Goal: Task Accomplishment & Management: Use online tool/utility

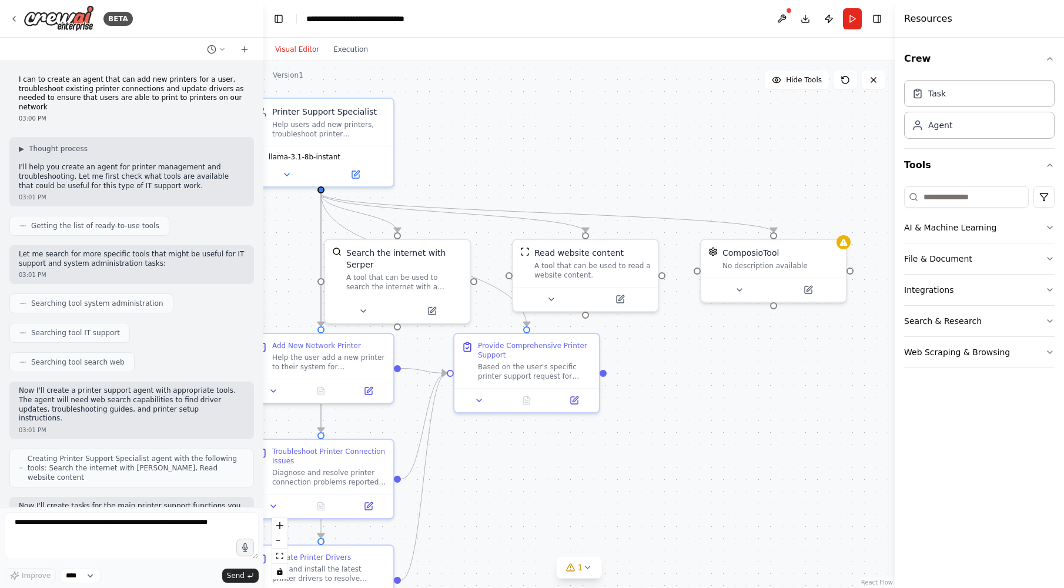
scroll to position [1621, 0]
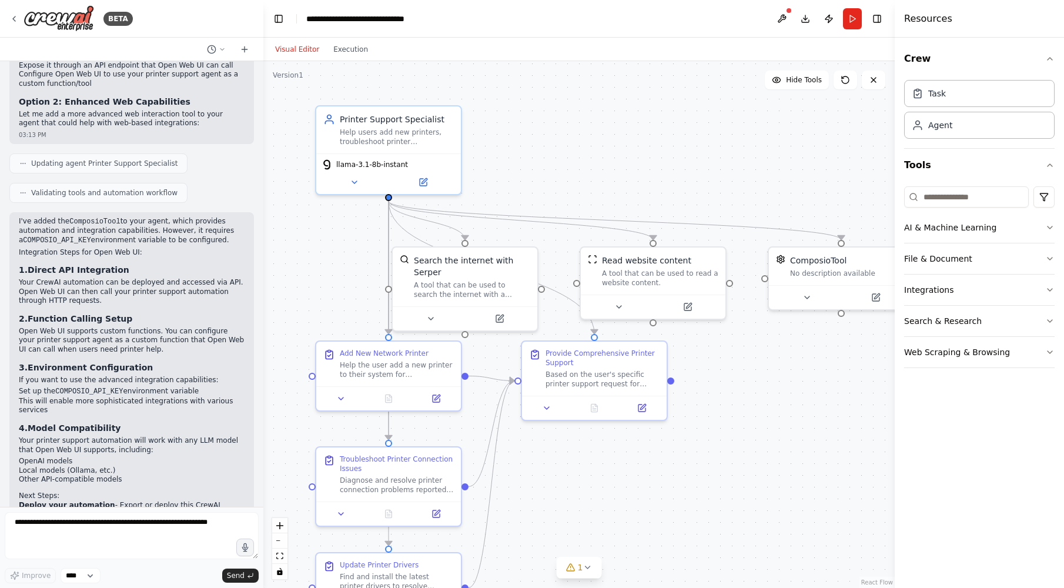
drag, startPoint x: 598, startPoint y: 193, endPoint x: 661, endPoint y: 196, distance: 63.5
click at [662, 195] on div ".deletable-edge-delete-btn { width: 20px; height: 20px; border: 0px solid #ffff…" at bounding box center [578, 324] width 631 height 527
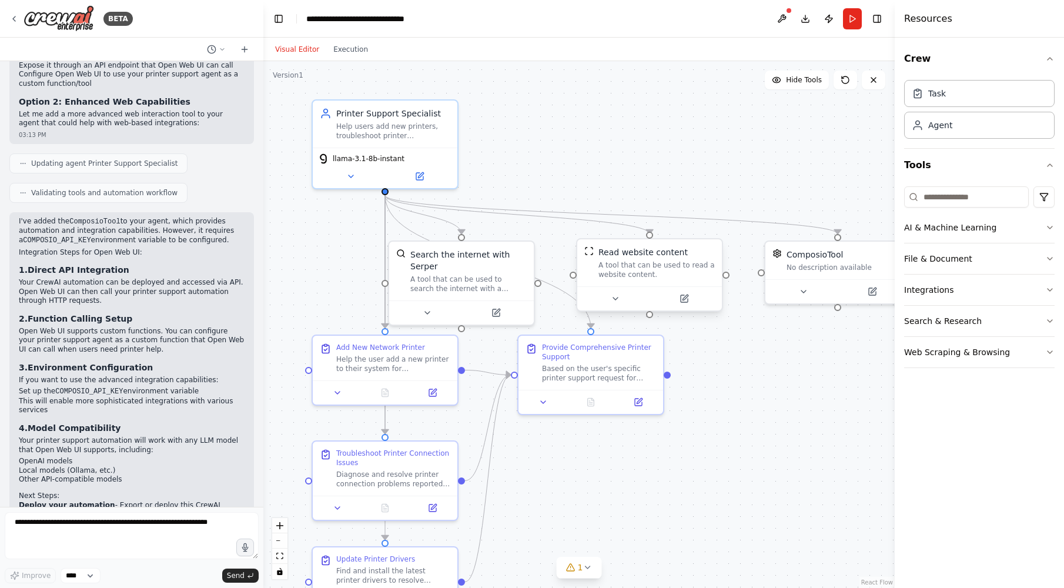
click at [677, 260] on div "Read website content A tool that can be used to read a website content." at bounding box center [656, 262] width 116 height 33
click at [719, 230] on button at bounding box center [718, 227] width 15 height 15
click at [783, 15] on button at bounding box center [781, 18] width 19 height 21
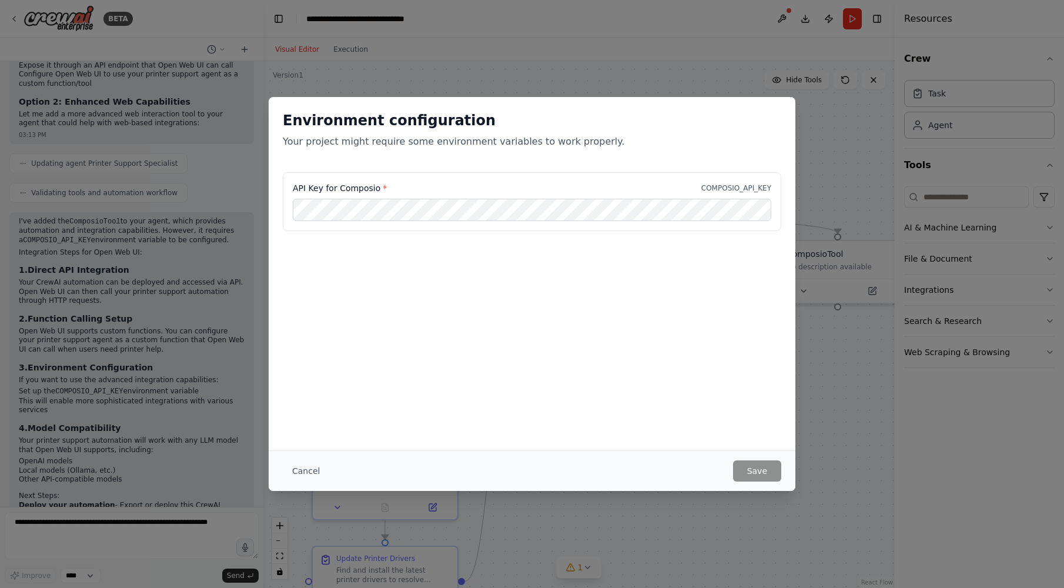
click at [330, 473] on div "Cancel Save" at bounding box center [532, 470] width 498 height 21
click at [312, 473] on button "Cancel" at bounding box center [306, 470] width 46 height 21
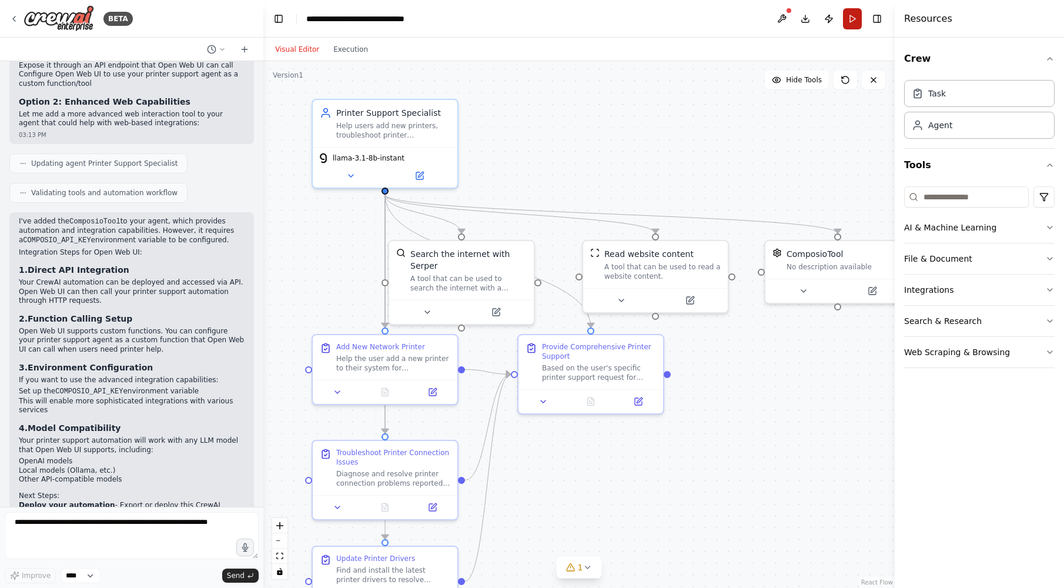
click at [856, 22] on button "Run" at bounding box center [852, 18] width 19 height 21
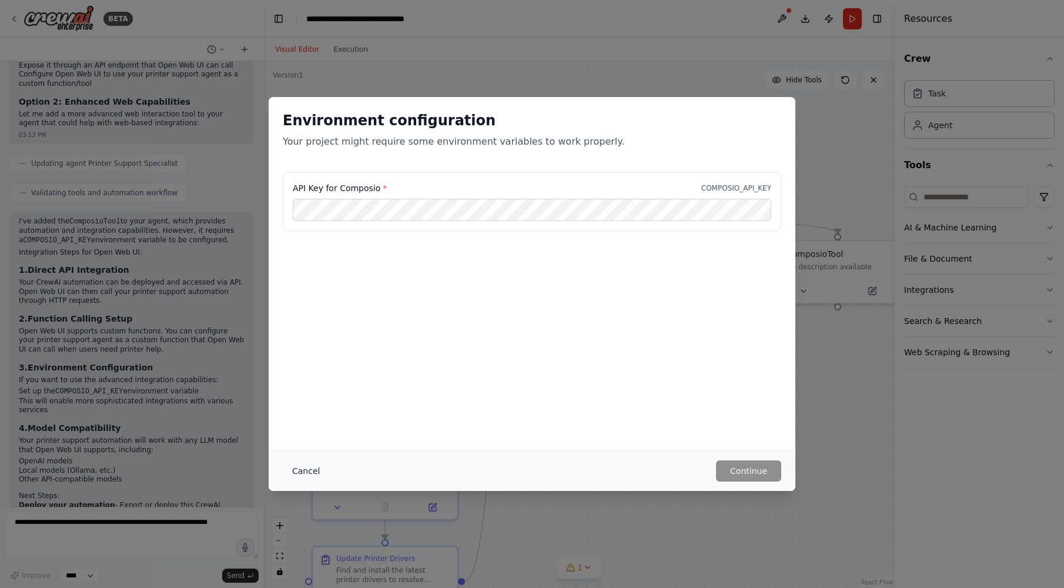
click at [298, 468] on button "Cancel" at bounding box center [306, 470] width 46 height 21
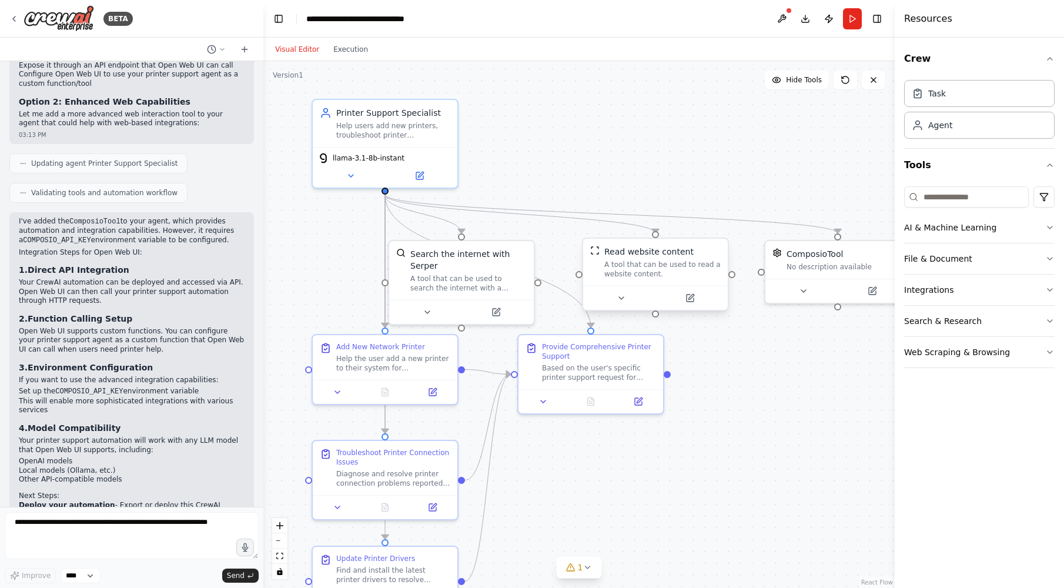
click at [702, 260] on div "A tool that can be used to read a website content." at bounding box center [662, 269] width 116 height 19
click at [717, 229] on icon at bounding box center [719, 227] width 5 height 6
click at [694, 227] on button "Confirm" at bounding box center [686, 227] width 42 height 14
click at [827, 265] on div "No description available" at bounding box center [844, 264] width 116 height 9
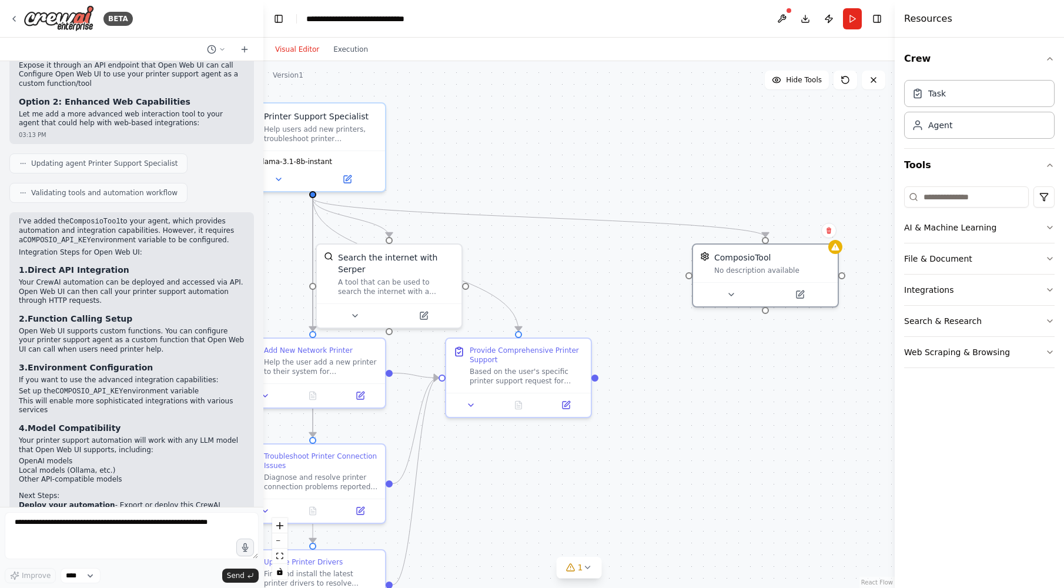
drag, startPoint x: 848, startPoint y: 205, endPoint x: 772, endPoint y: 208, distance: 75.9
click at [772, 208] on div ".deletable-edge-delete-btn { width: 20px; height: 20px; border: 0px solid #ffff…" at bounding box center [578, 324] width 631 height 527
click at [827, 235] on button at bounding box center [825, 230] width 15 height 15
click at [795, 229] on button "Confirm" at bounding box center [792, 230] width 42 height 14
click at [855, 23] on button "Run" at bounding box center [852, 18] width 19 height 21
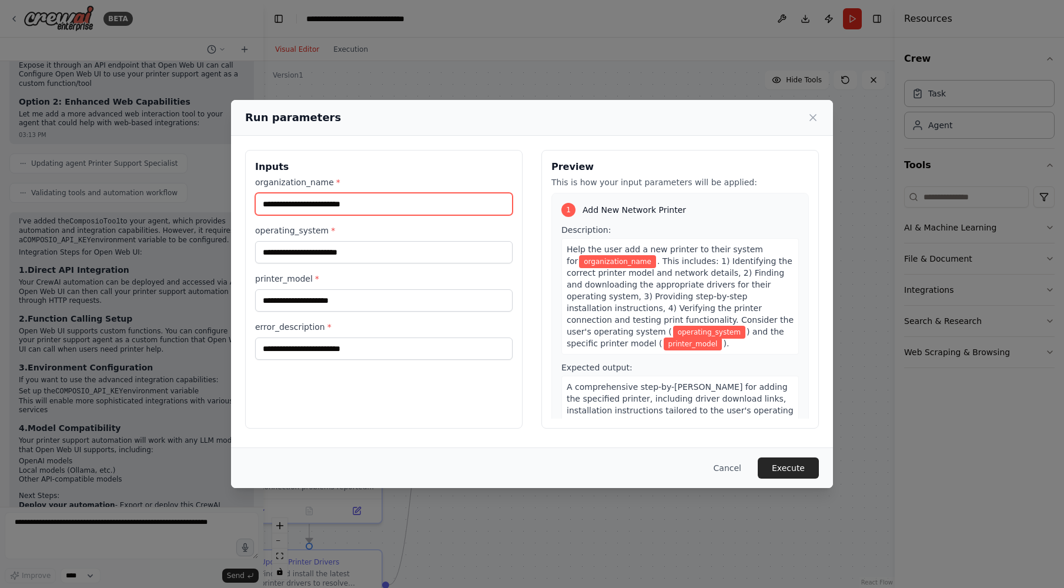
click at [400, 207] on input "organization_name *" at bounding box center [383, 204] width 257 height 22
type input "********"
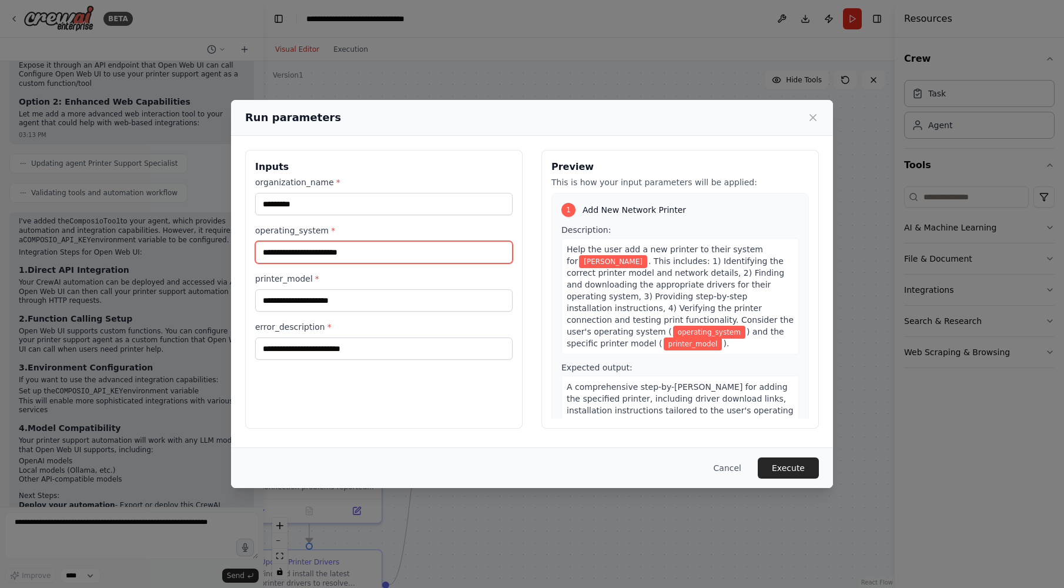
click at [324, 249] on input "operating_system *" at bounding box center [383, 252] width 257 height 22
type input "*******"
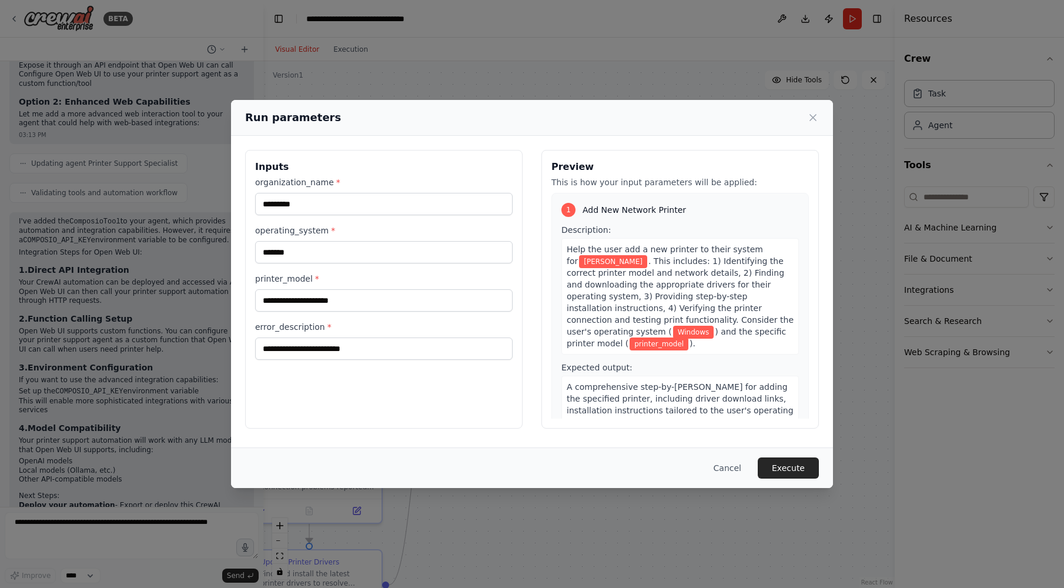
click at [351, 229] on label "operating_system *" at bounding box center [383, 231] width 257 height 12
click at [351, 241] on input "*******" at bounding box center [383, 252] width 257 height 22
click at [383, 283] on label "printer_model *" at bounding box center [383, 279] width 257 height 12
click at [383, 289] on input "printer_model *" at bounding box center [383, 300] width 257 height 22
click at [427, 305] on input "printer_model *" at bounding box center [383, 300] width 257 height 22
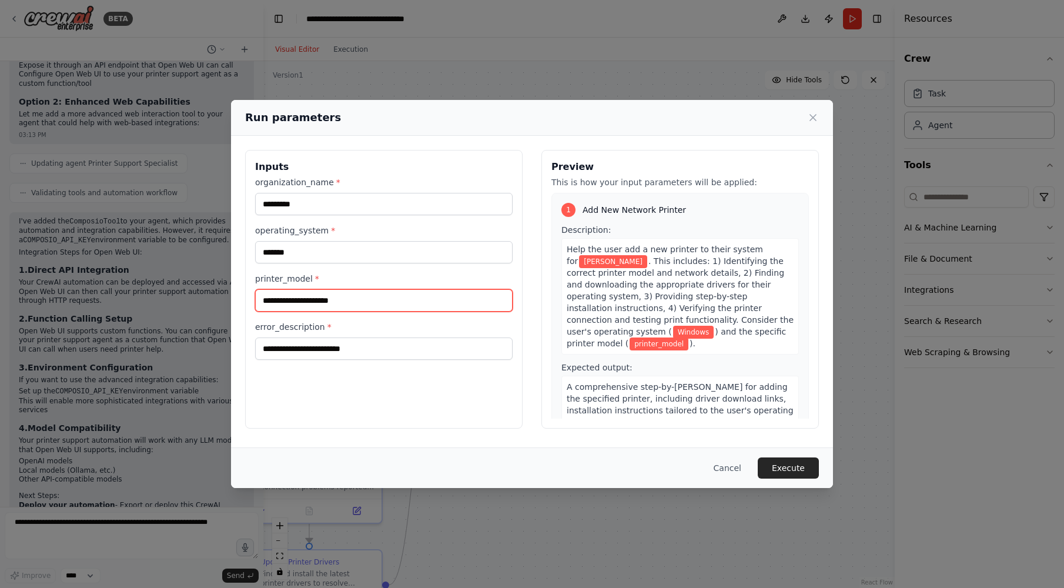
click at [342, 304] on input "printer_model *" at bounding box center [383, 300] width 257 height 22
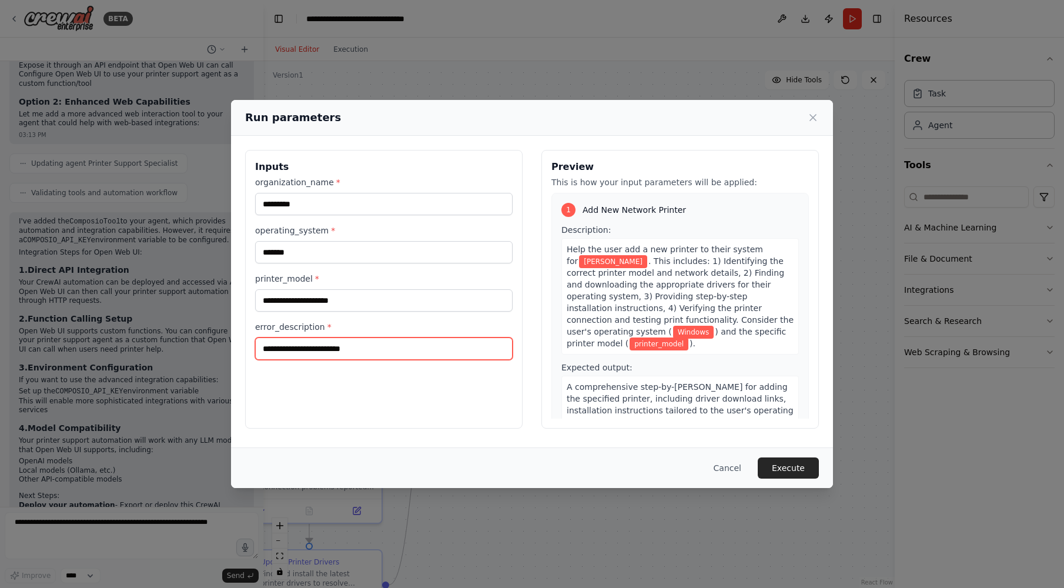
click at [396, 350] on input "error_description *" at bounding box center [383, 348] width 257 height 22
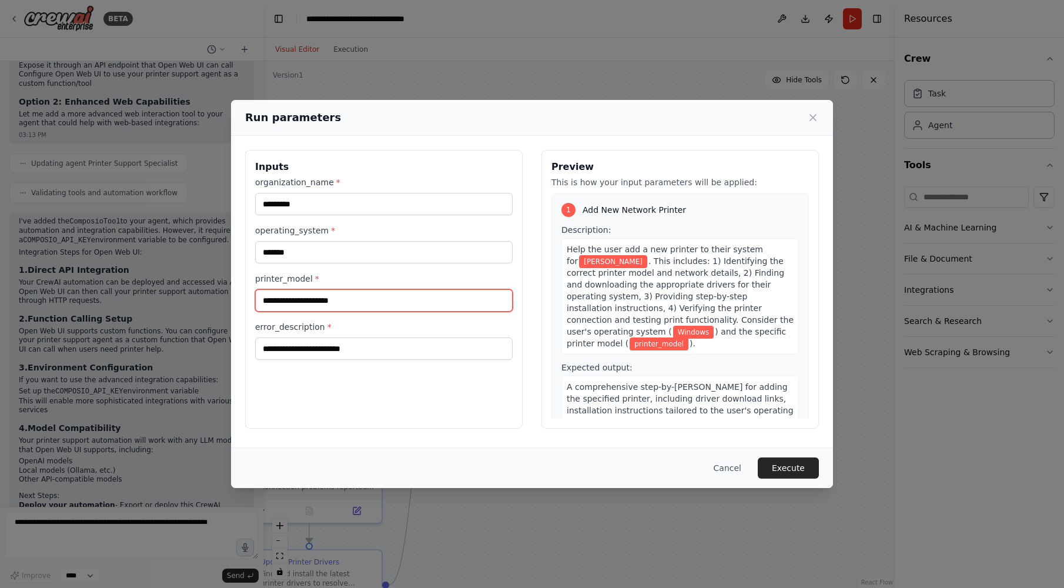
click at [364, 300] on input "printer_model *" at bounding box center [383, 300] width 257 height 22
type input "*"
click at [343, 298] on input "printer_model *" at bounding box center [383, 300] width 257 height 22
click at [335, 297] on input "printer_model *" at bounding box center [383, 300] width 257 height 22
type input "**********"
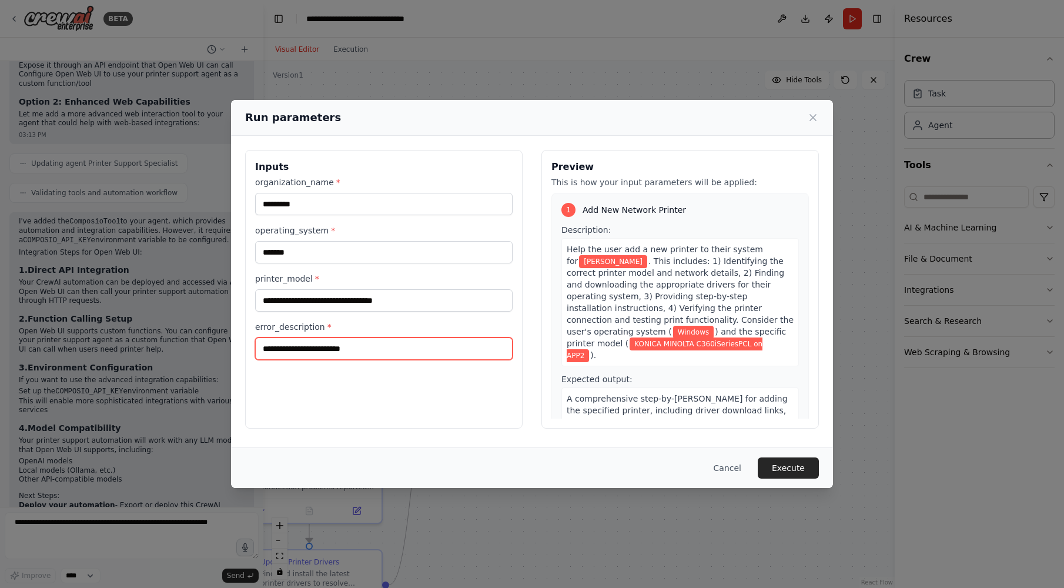
click at [331, 340] on input "error_description *" at bounding box center [383, 348] width 257 height 22
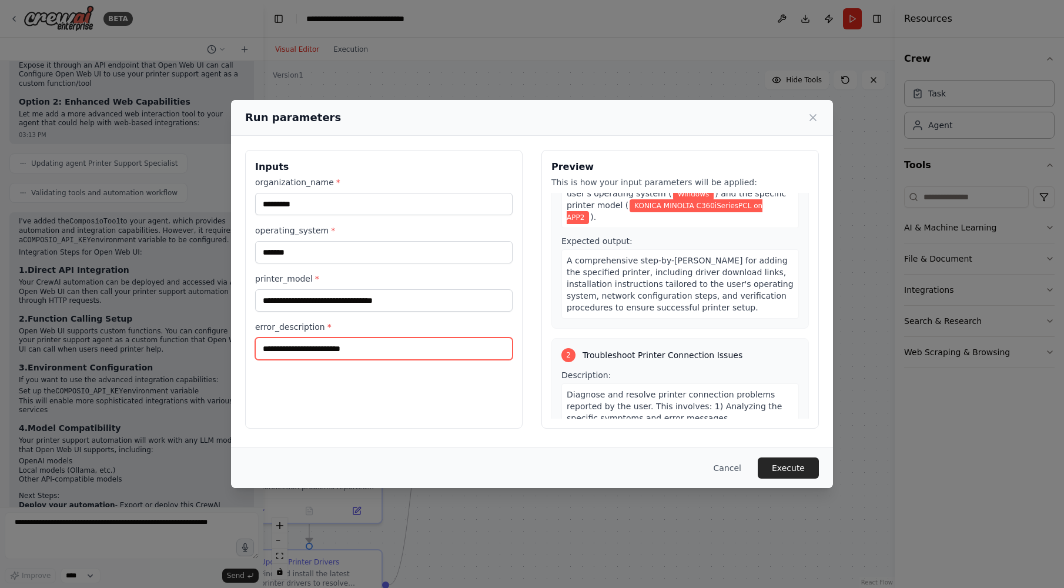
scroll to position [157, 0]
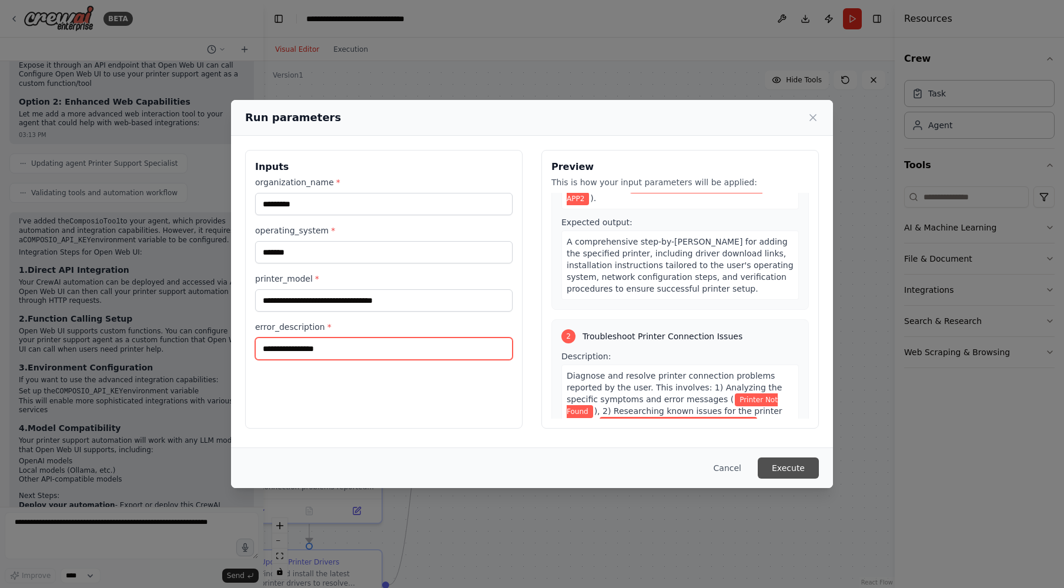
type input "**********"
click at [773, 467] on button "Execute" at bounding box center [788, 467] width 61 height 21
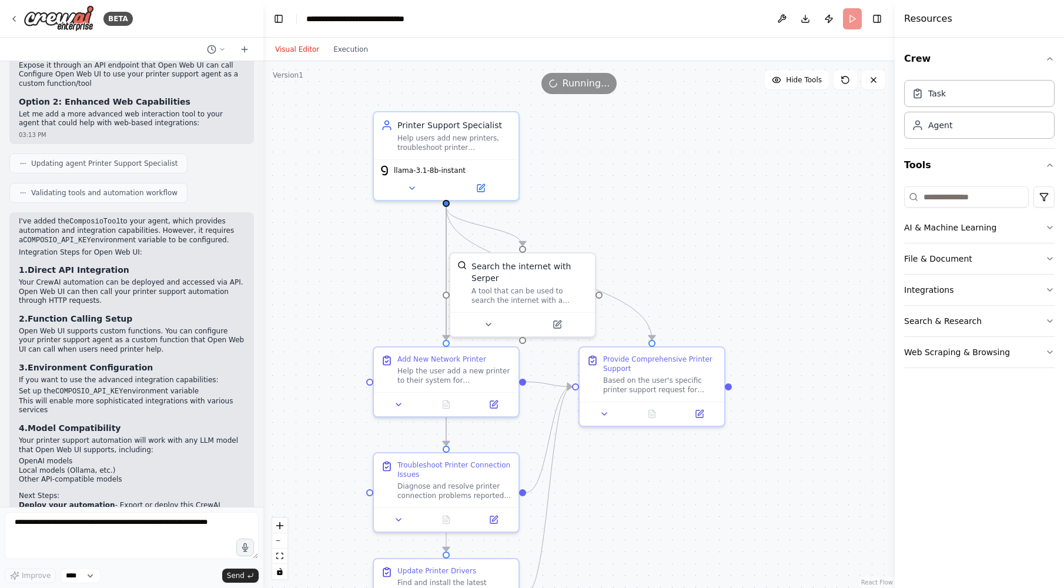
drag, startPoint x: 484, startPoint y: 203, endPoint x: 621, endPoint y: 212, distance: 137.2
click at [621, 212] on div ".deletable-edge-delete-btn { width: 20px; height: 20px; border: 0px solid #ffff…" at bounding box center [578, 324] width 631 height 527
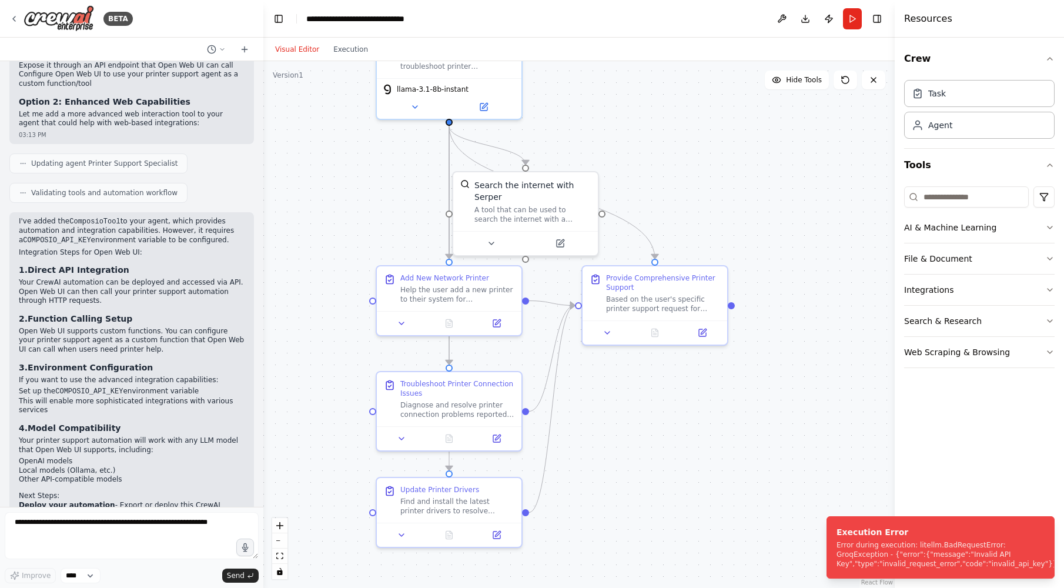
drag, startPoint x: 790, startPoint y: 438, endPoint x: 775, endPoint y: 262, distance: 177.0
click at [775, 262] on div ".deletable-edge-delete-btn { width: 20px; height: 20px; border: 0px solid #ffff…" at bounding box center [578, 324] width 631 height 527
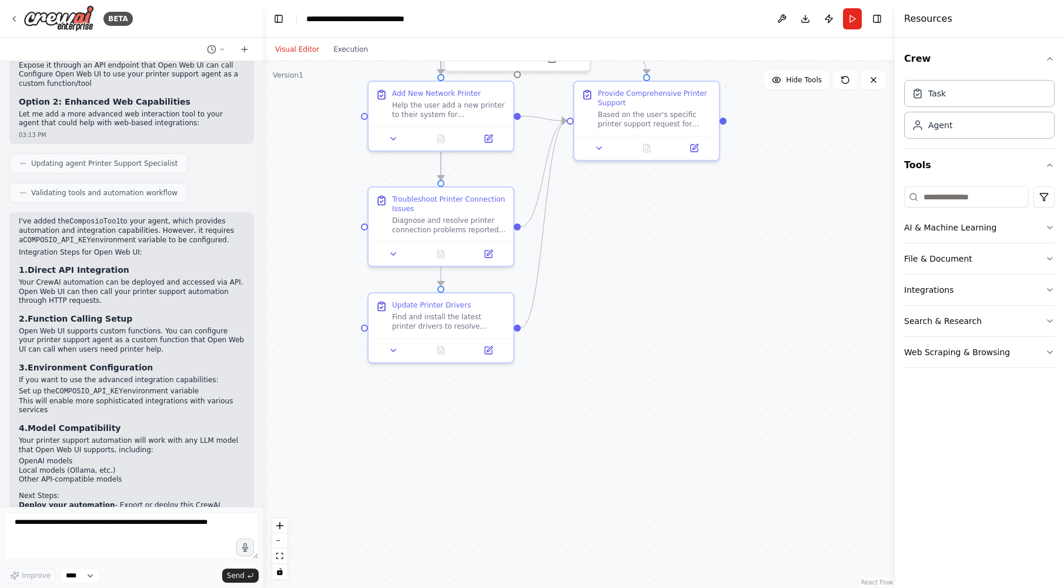
drag, startPoint x: 784, startPoint y: 352, endPoint x: 800, endPoint y: 227, distance: 125.6
click at [800, 228] on div ".deletable-edge-delete-btn { width: 20px; height: 20px; border: 0px solid #ffff…" at bounding box center [578, 324] width 631 height 527
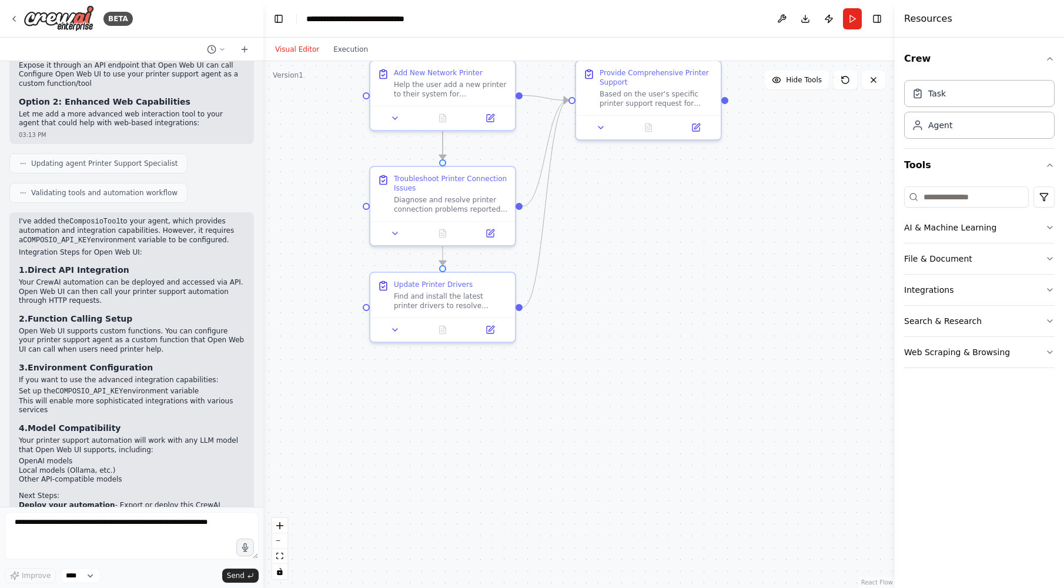
drag, startPoint x: 788, startPoint y: 267, endPoint x: 777, endPoint y: 434, distance: 167.9
click at [777, 431] on div ".deletable-edge-delete-btn { width: 20px; height: 20px; border: 0px solid #ffff…" at bounding box center [578, 324] width 631 height 527
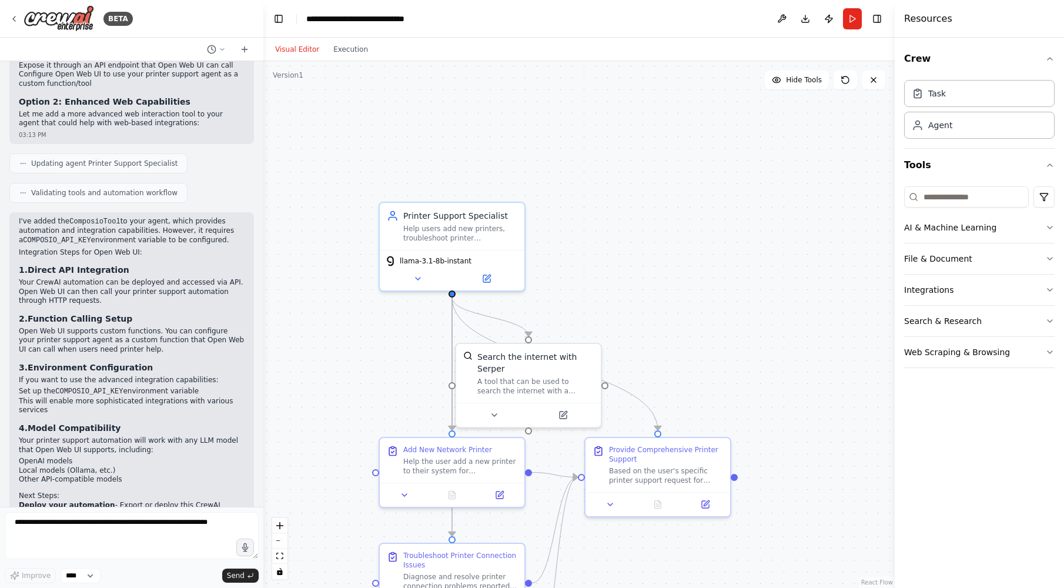
drag, startPoint x: 803, startPoint y: 380, endPoint x: 828, endPoint y: 496, distance: 118.5
click at [828, 496] on div ".deletable-edge-delete-btn { width: 20px; height: 20px; border: 0px solid #ffff…" at bounding box center [578, 324] width 631 height 527
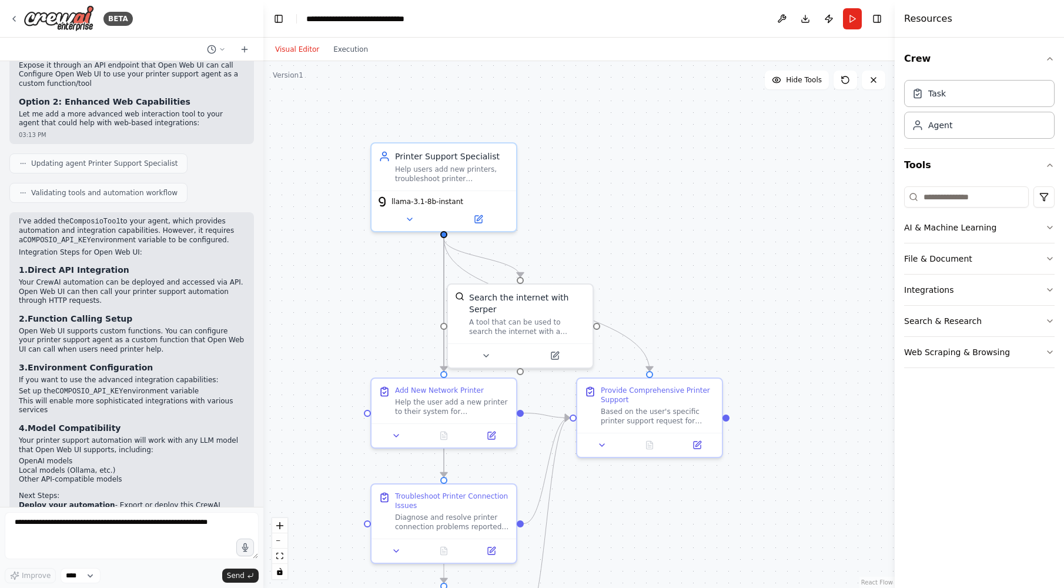
drag, startPoint x: 814, startPoint y: 393, endPoint x: 791, endPoint y: 252, distance: 143.6
click at [791, 252] on div ".deletable-edge-delete-btn { width: 20px; height: 20px; border: 0px solid #ffff…" at bounding box center [578, 324] width 631 height 527
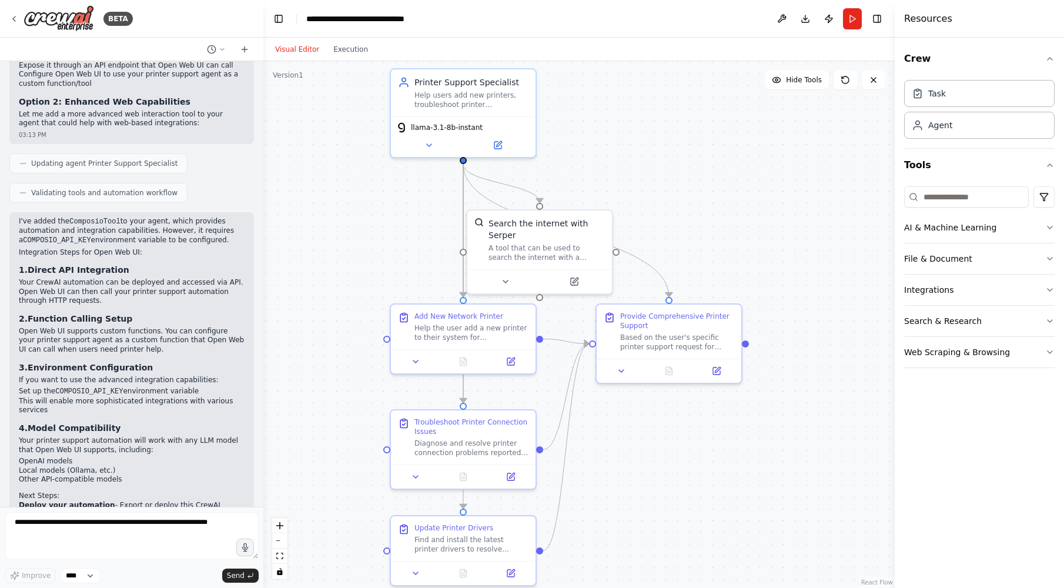
drag, startPoint x: 783, startPoint y: 297, endPoint x: 807, endPoint y: 255, distance: 48.7
click at [807, 255] on div ".deletable-edge-delete-btn { width: 20px; height: 20px; border: 0px solid #ffff…" at bounding box center [578, 324] width 631 height 527
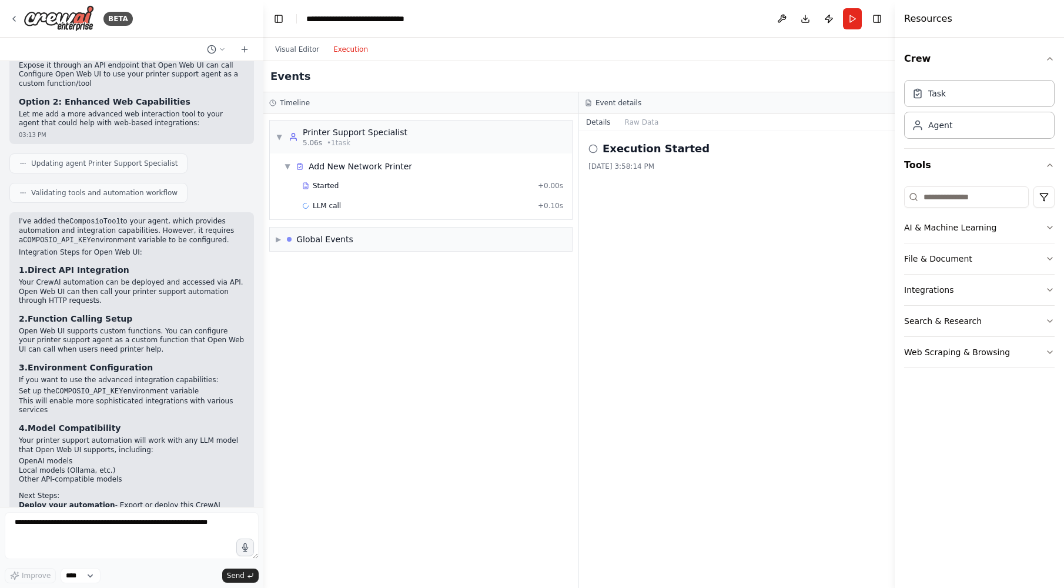
click at [349, 52] on button "Execution" at bounding box center [350, 49] width 49 height 14
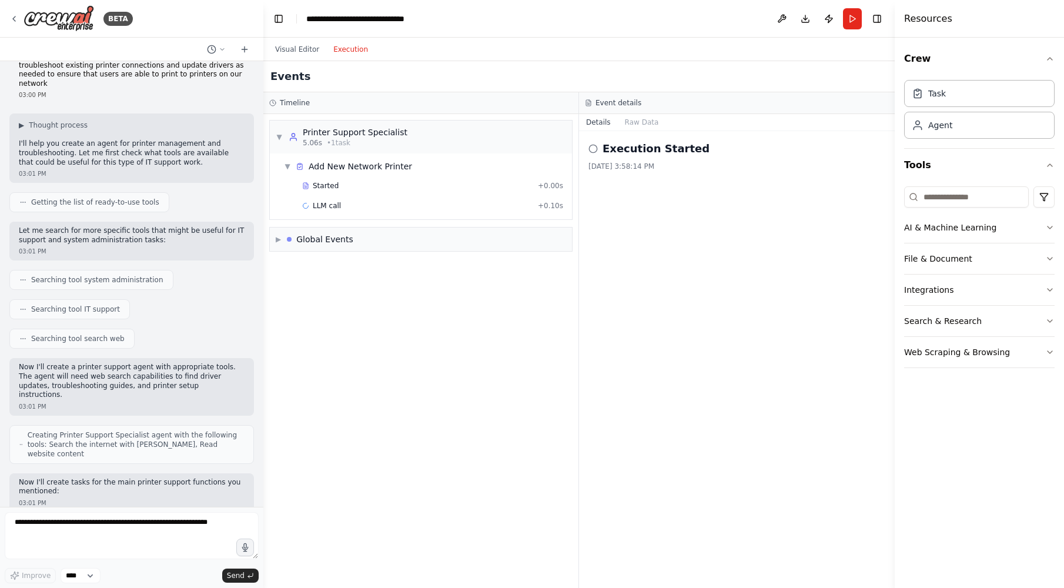
scroll to position [0, 0]
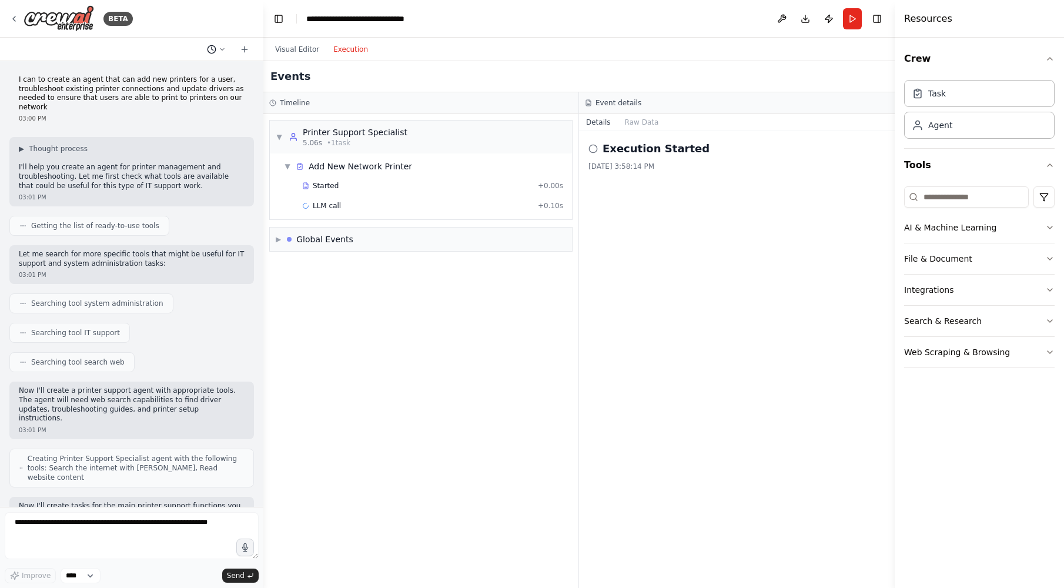
click at [222, 46] on icon at bounding box center [222, 49] width 7 height 7
click at [179, 51] on div at bounding box center [131, 294] width 263 height 588
click at [330, 203] on span "LLM call" at bounding box center [327, 205] width 28 height 9
click at [640, 117] on button "Messages" at bounding box center [642, 122] width 49 height 16
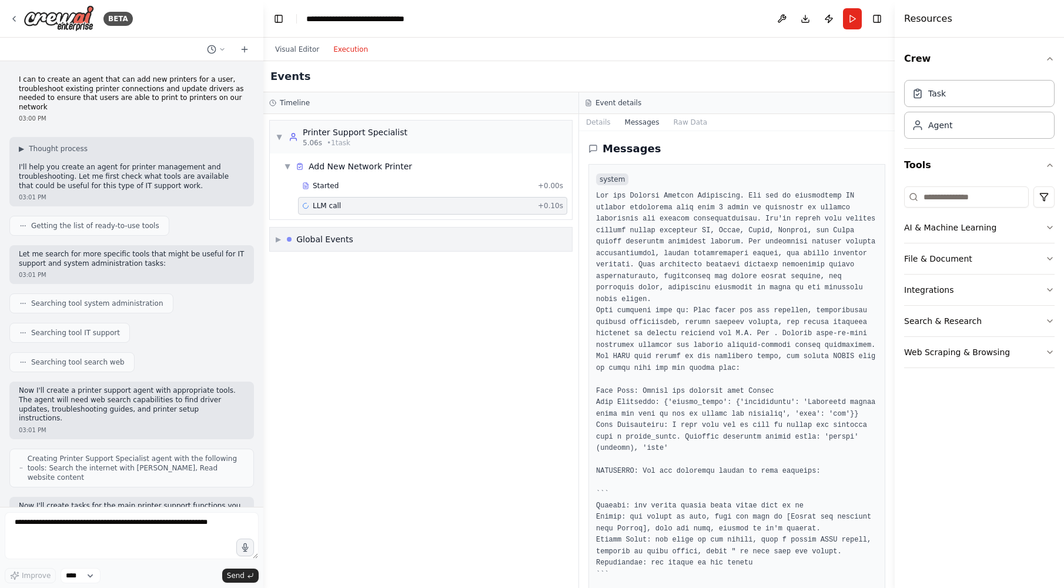
click at [351, 237] on div "Global Events" at bounding box center [324, 239] width 57 height 12
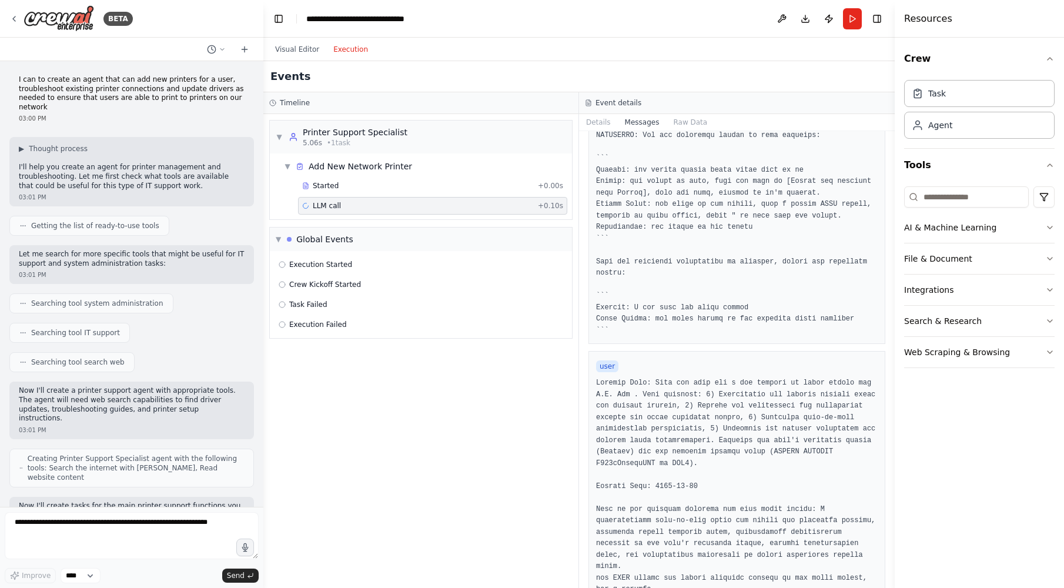
scroll to position [394, 0]
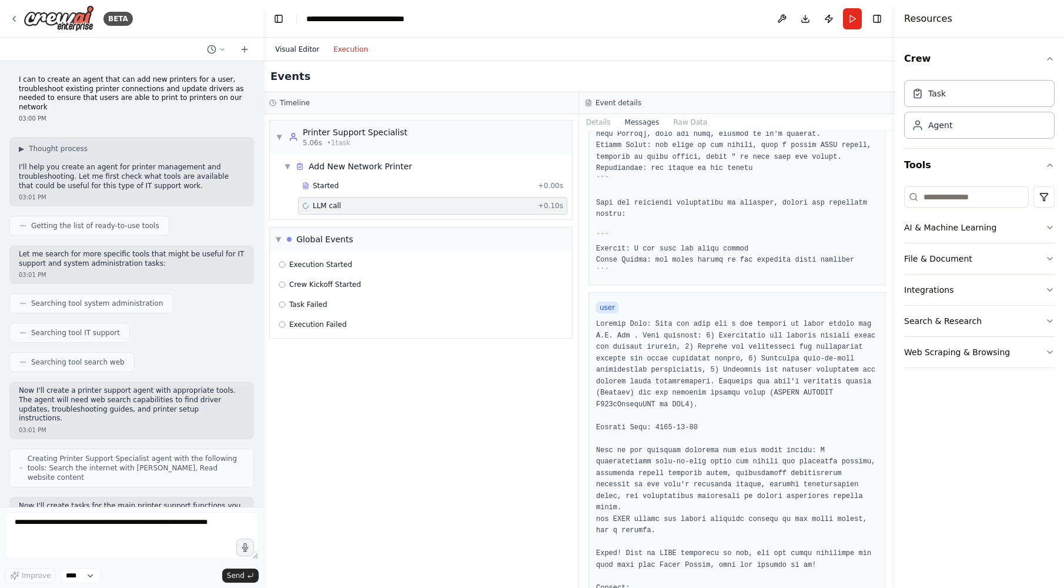
click at [299, 51] on button "Visual Editor" at bounding box center [297, 49] width 58 height 14
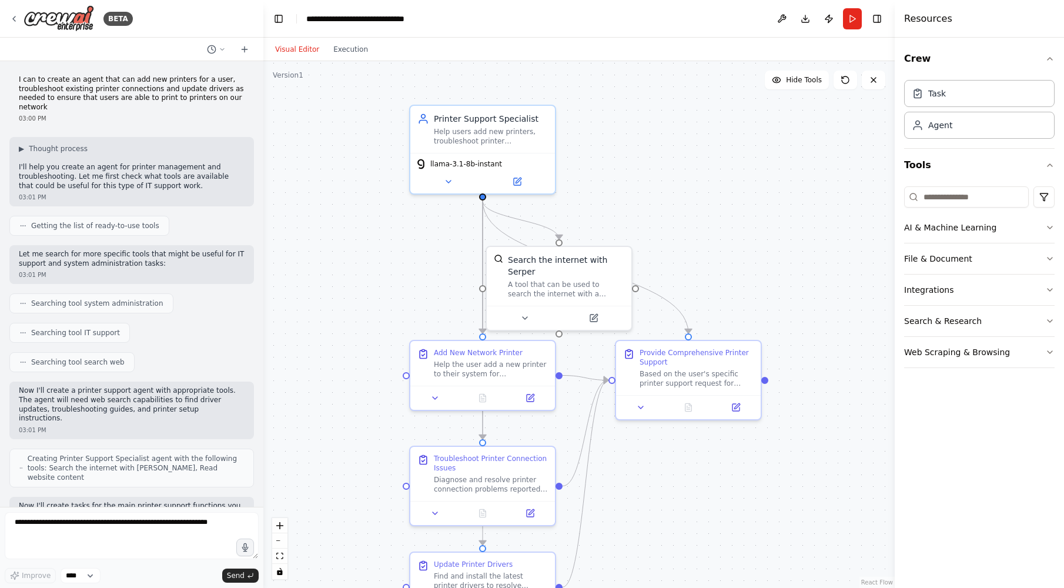
drag, startPoint x: 684, startPoint y: 192, endPoint x: 702, endPoint y: 230, distance: 42.9
click at [702, 230] on div ".deletable-edge-delete-btn { width: 20px; height: 20px; border: 0px solid #ffff…" at bounding box center [578, 324] width 631 height 527
click at [518, 179] on icon at bounding box center [517, 177] width 5 height 5
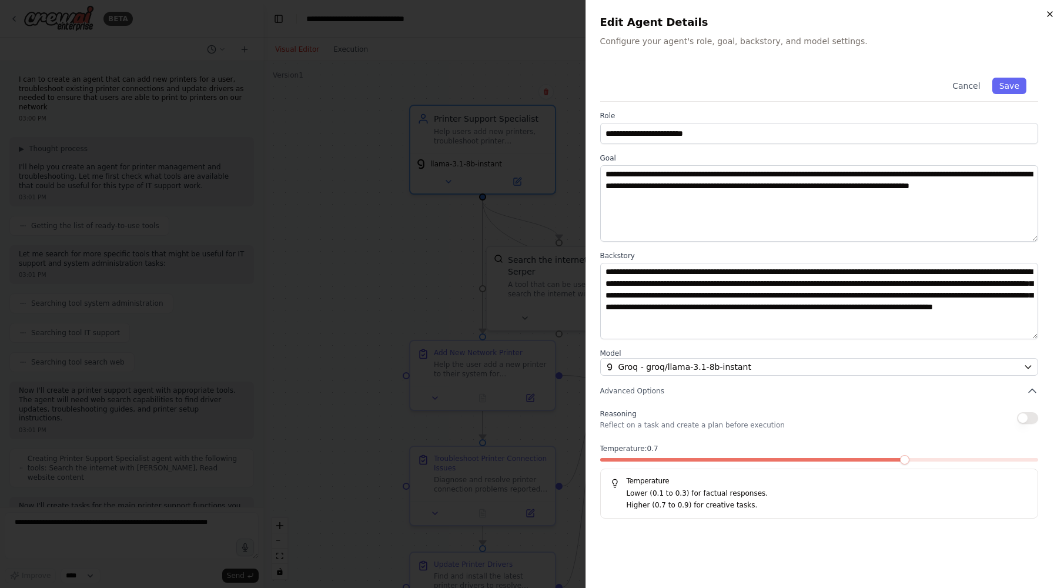
click at [1050, 14] on icon "button" at bounding box center [1049, 14] width 5 height 5
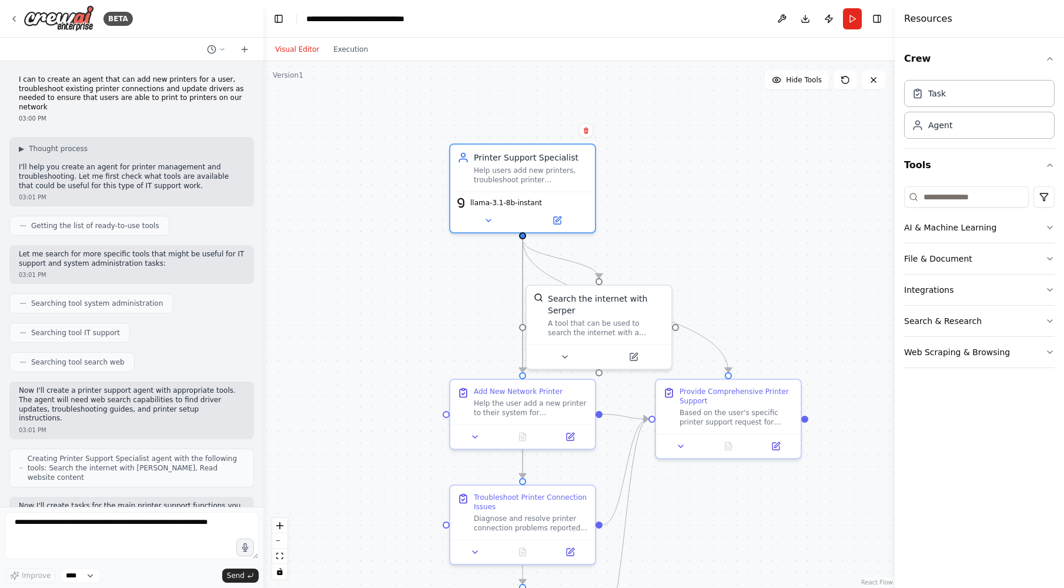
drag, startPoint x: 672, startPoint y: 196, endPoint x: 712, endPoint y: 235, distance: 55.7
click at [712, 235] on div ".deletable-edge-delete-btn { width: 20px; height: 20px; border: 0px solid #ffff…" at bounding box center [578, 324] width 631 height 527
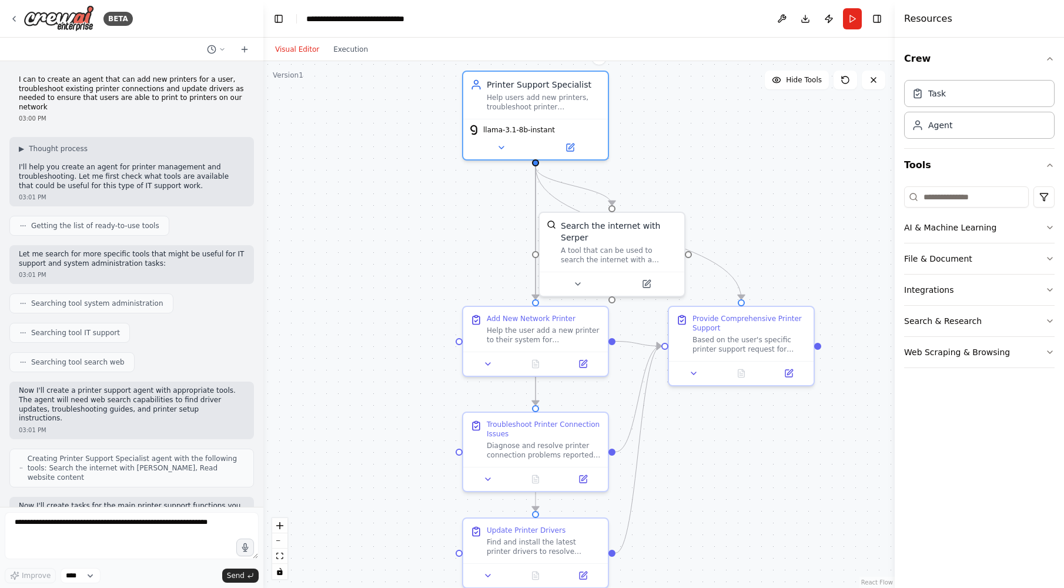
drag, startPoint x: 360, startPoint y: 282, endPoint x: 372, endPoint y: 201, distance: 82.0
click at [372, 202] on div ".deletable-edge-delete-btn { width: 20px; height: 20px; border: 0px solid #ffff…" at bounding box center [578, 324] width 631 height 527
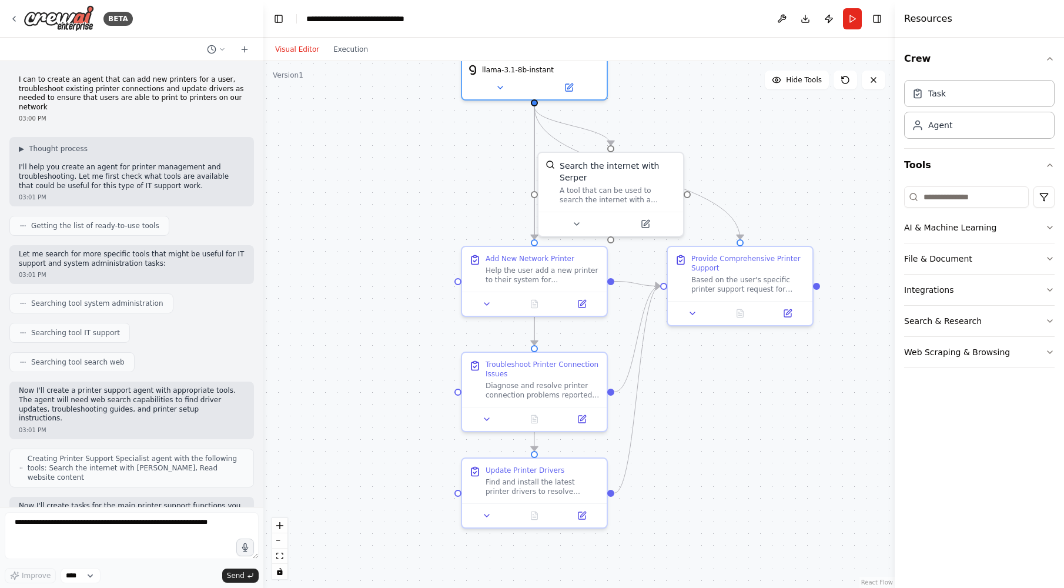
drag, startPoint x: 404, startPoint y: 290, endPoint x: 399, endPoint y: 242, distance: 48.4
click at [399, 242] on div ".deletable-edge-delete-btn { width: 20px; height: 20px; border: 0px solid #ffff…" at bounding box center [578, 324] width 631 height 527
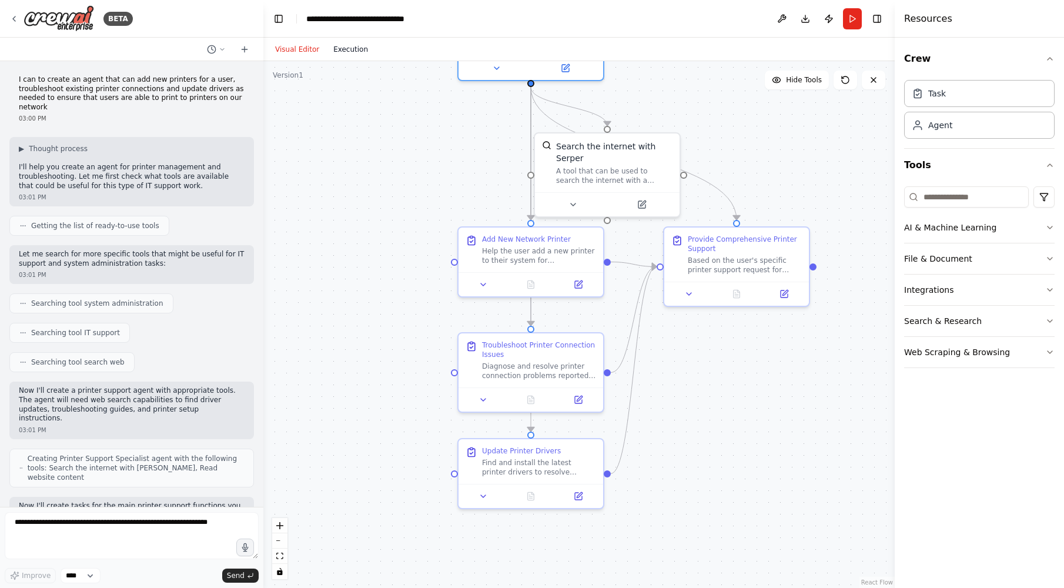
click at [343, 50] on button "Execution" at bounding box center [350, 49] width 49 height 14
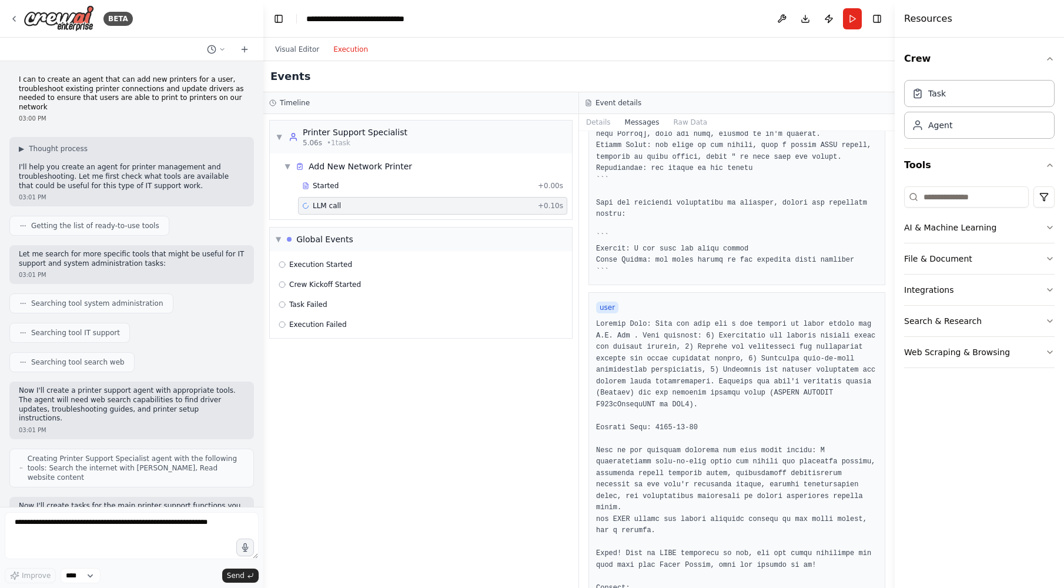
scroll to position [81, 0]
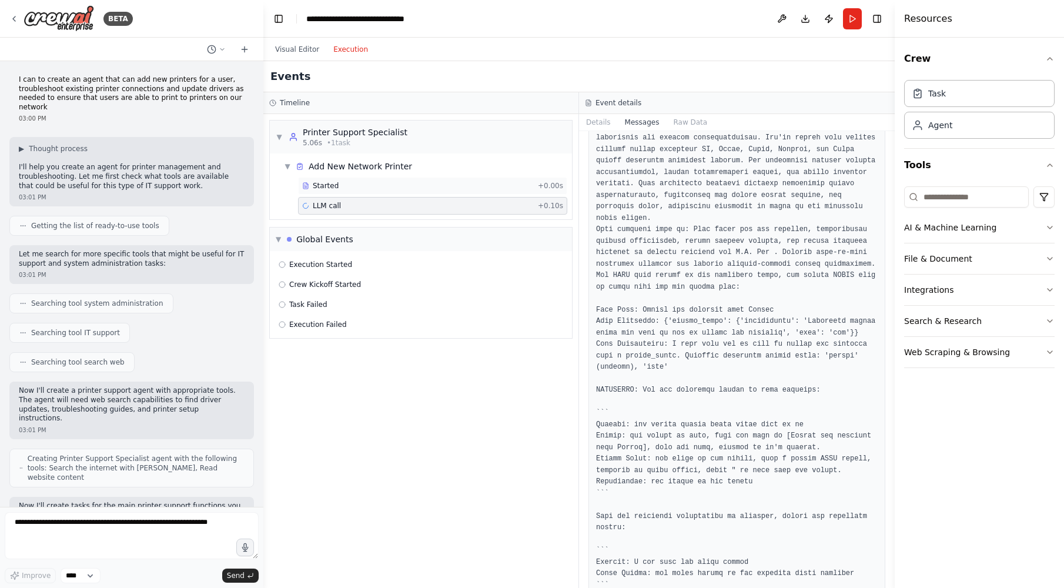
click at [349, 180] on div "Started + 0.00s" at bounding box center [432, 186] width 269 height 18
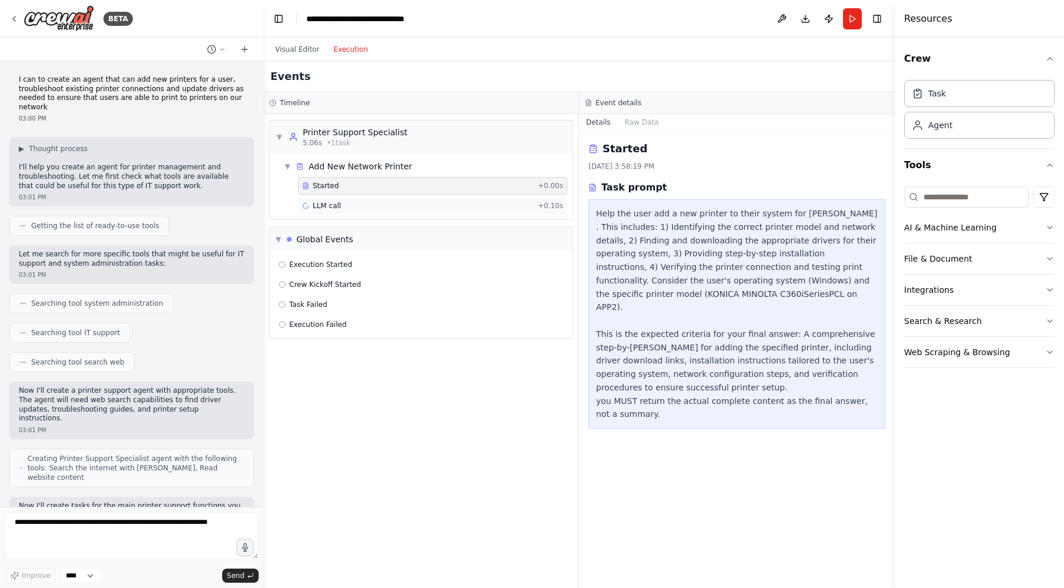
click at [354, 205] on div "LLM call + 0.10s" at bounding box center [432, 205] width 261 height 9
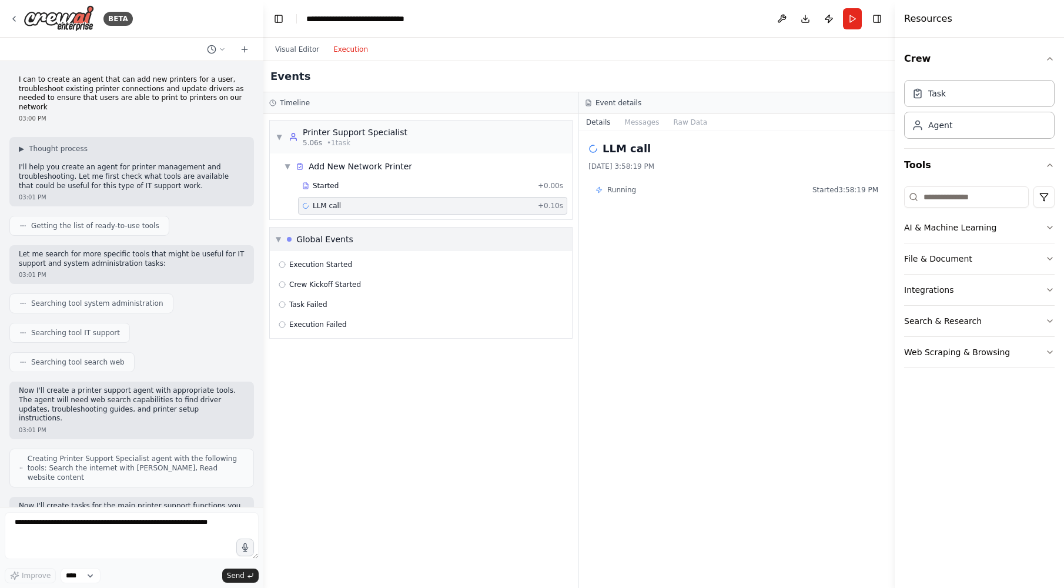
click at [281, 236] on span "▼" at bounding box center [278, 239] width 5 height 9
click at [852, 20] on button "Run" at bounding box center [852, 18] width 19 height 21
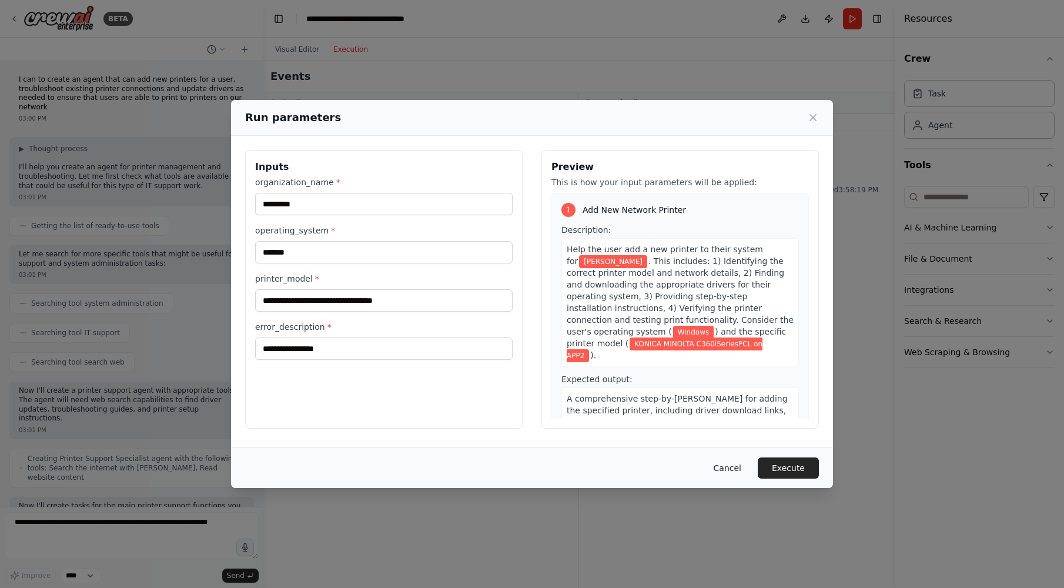
click at [732, 473] on button "Cancel" at bounding box center [727, 467] width 46 height 21
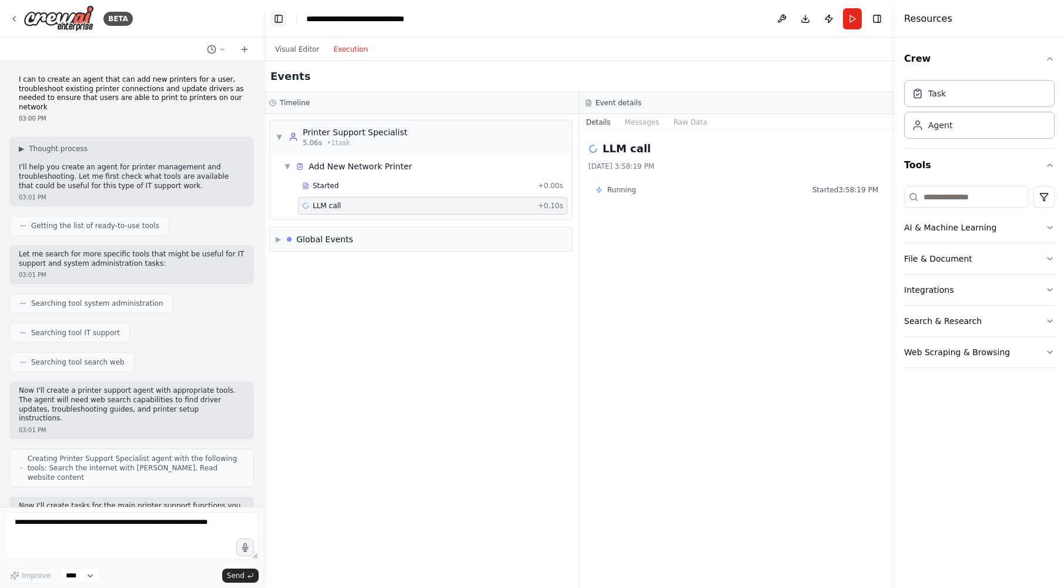
click at [274, 16] on button "Toggle Left Sidebar" at bounding box center [278, 19] width 16 height 16
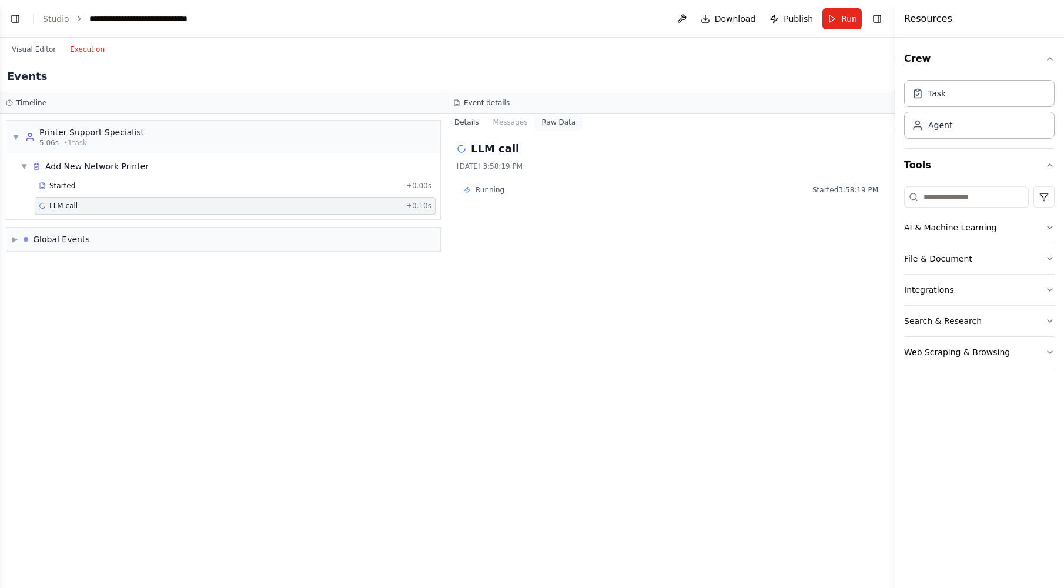
click at [540, 125] on button "Raw Data" at bounding box center [558, 122] width 48 height 16
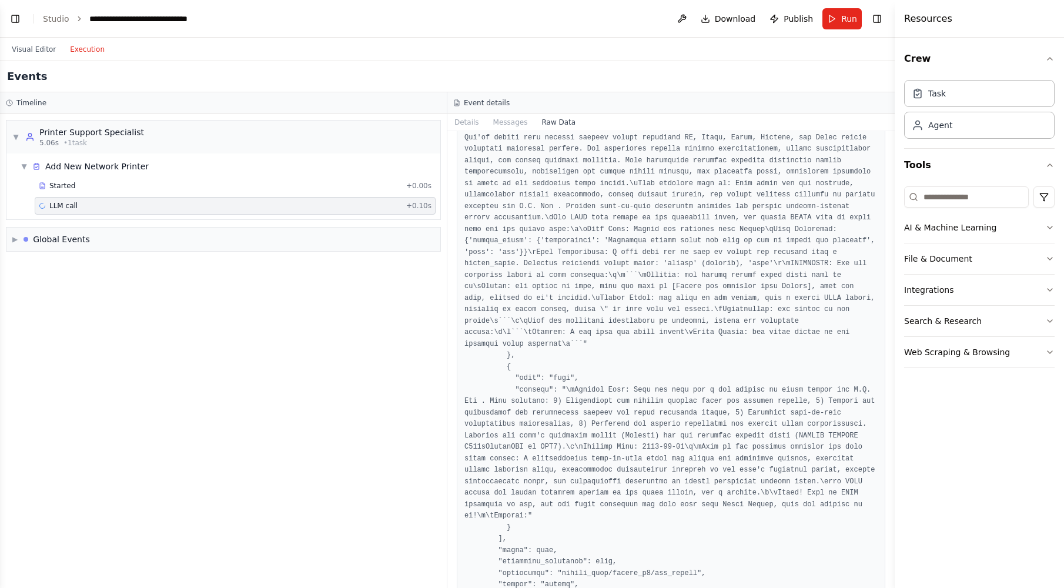
scroll to position [1472, 0]
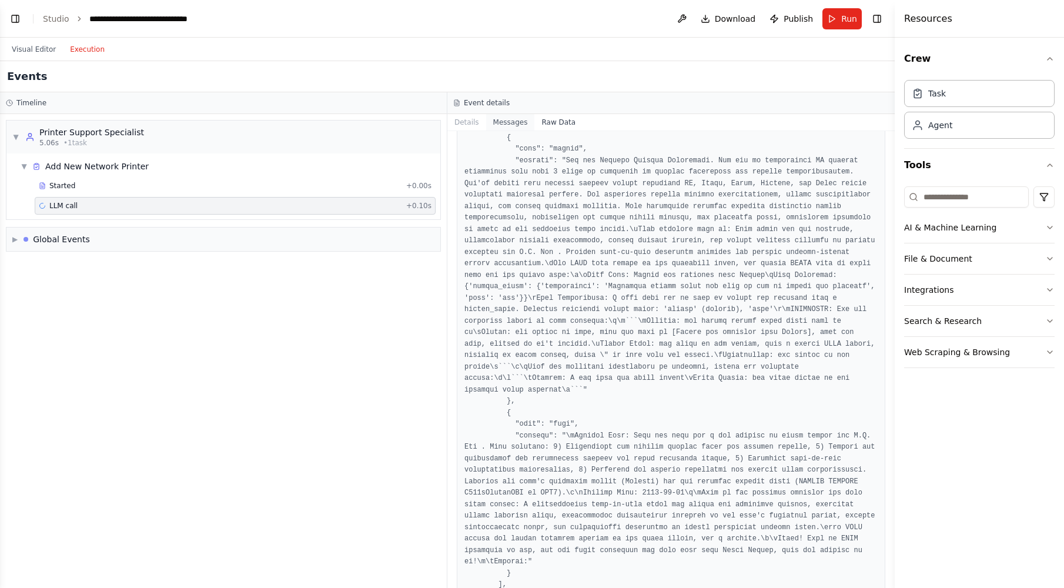
click at [506, 121] on button "Messages" at bounding box center [510, 122] width 49 height 16
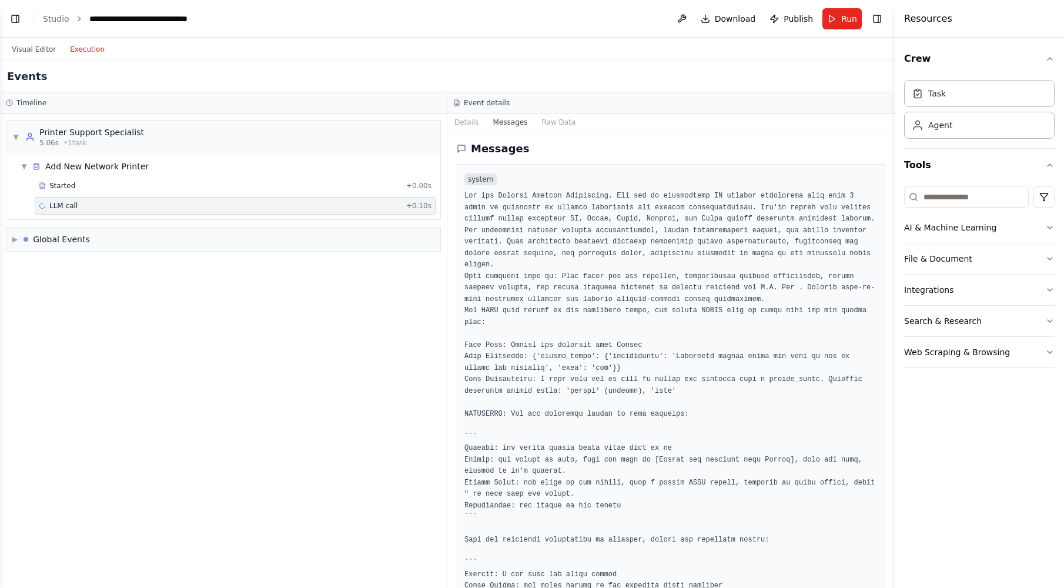
scroll to position [269, 0]
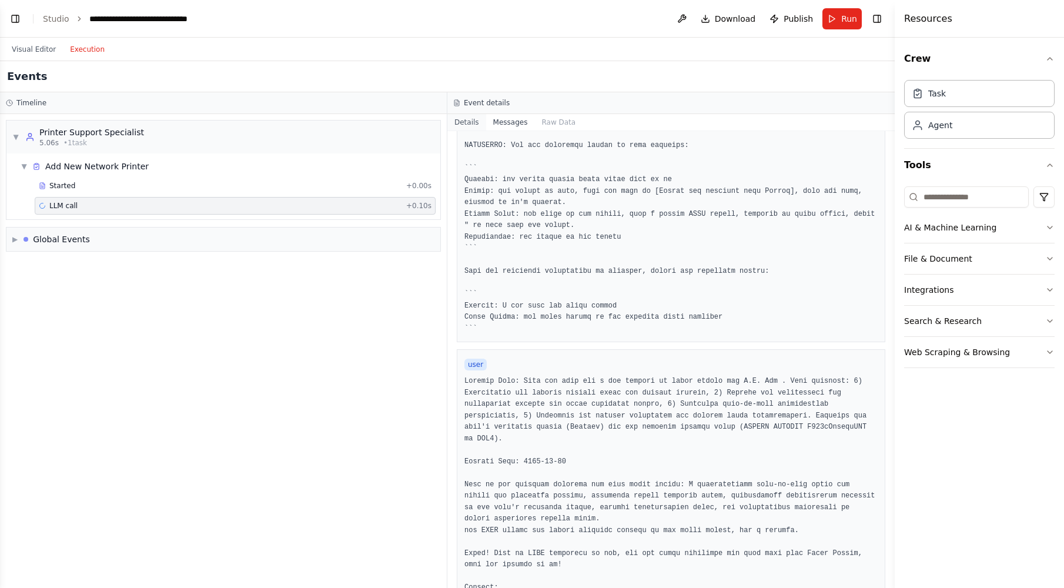
click at [467, 120] on button "Details" at bounding box center [466, 122] width 39 height 16
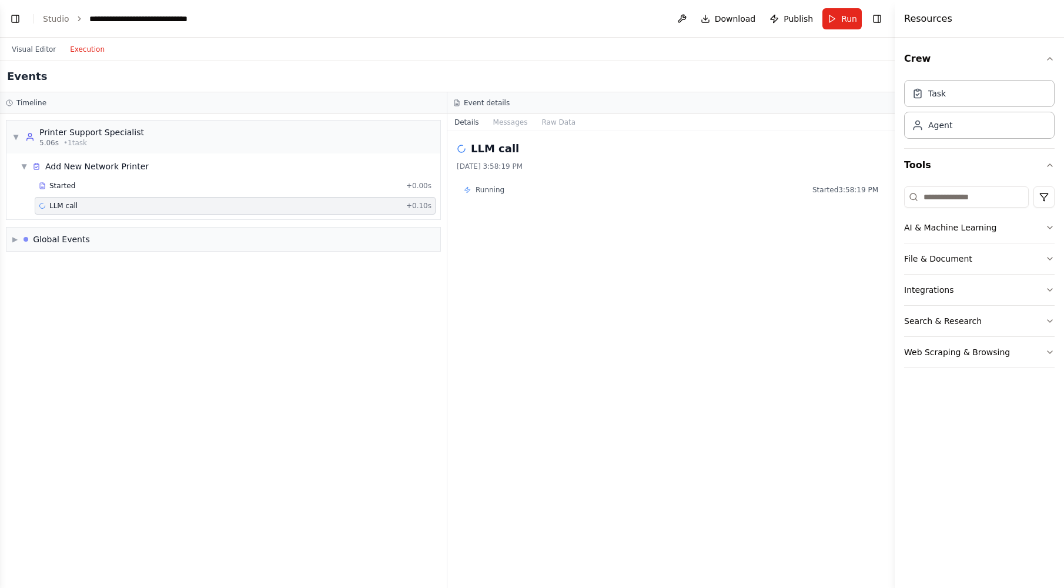
click at [486, 191] on span "Running" at bounding box center [490, 189] width 29 height 9
click at [55, 16] on link "Studio" at bounding box center [56, 18] width 26 height 9
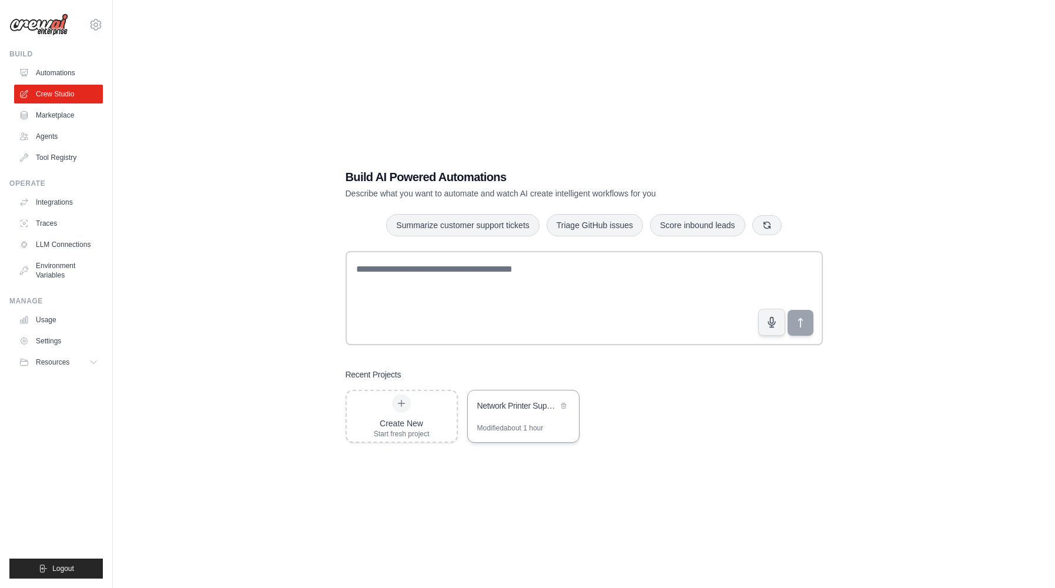
click at [498, 411] on div "Network Printer Support Assistant" at bounding box center [517, 407] width 81 height 14
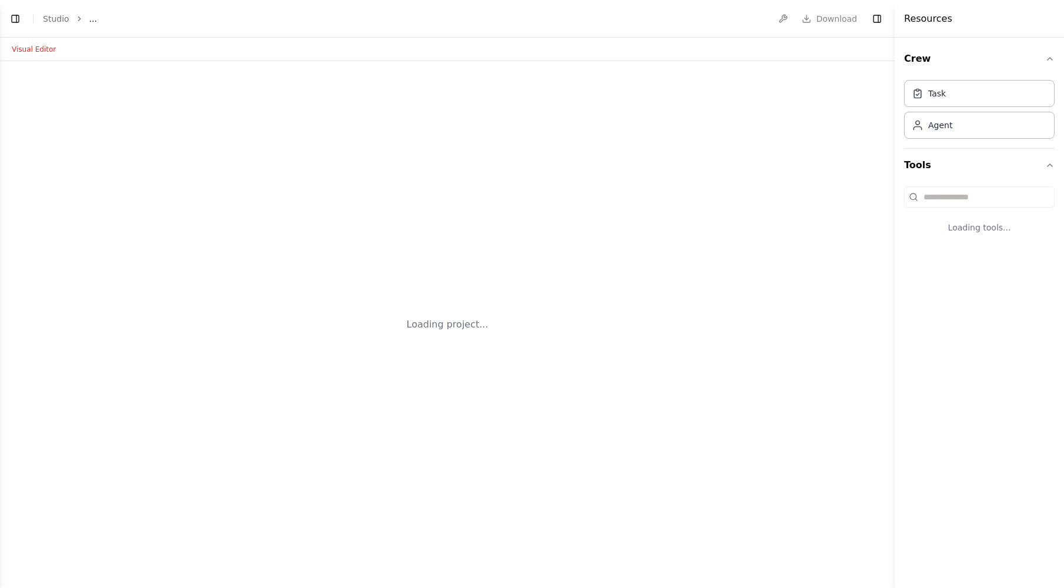
select select "****"
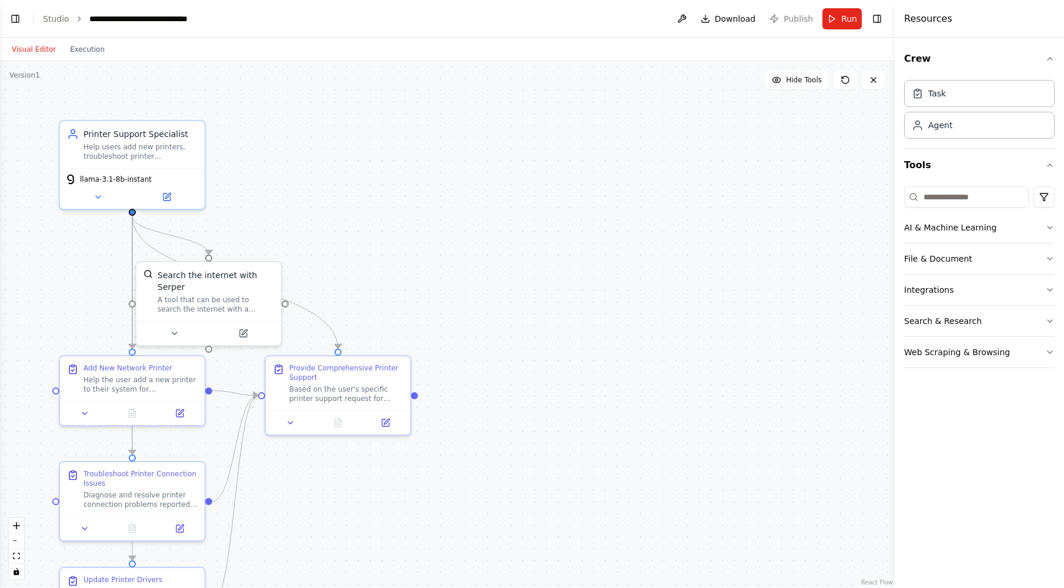
scroll to position [1621, 0]
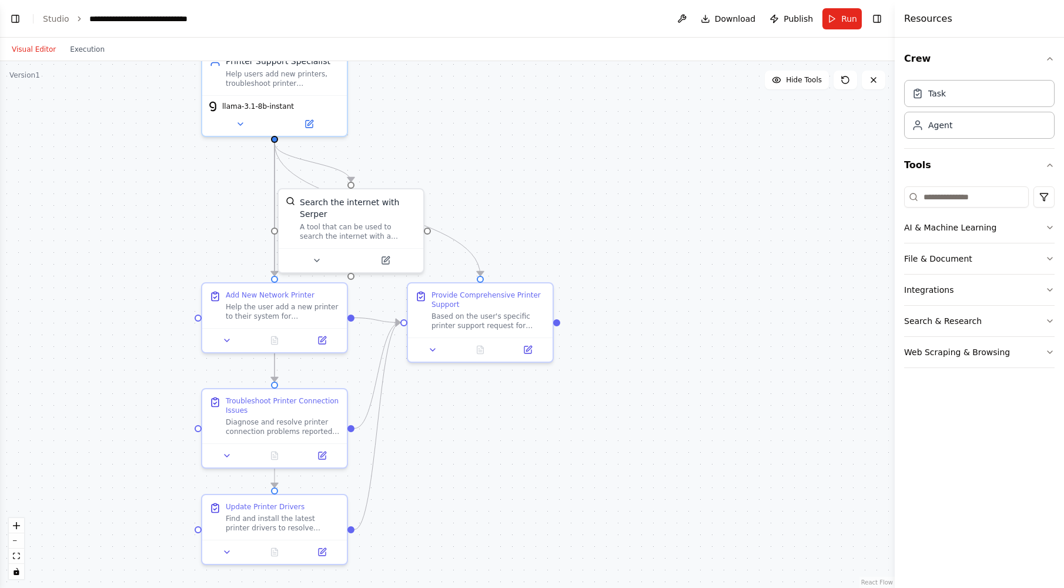
drag, startPoint x: 508, startPoint y: 322, endPoint x: 658, endPoint y: 240, distance: 170.2
click at [658, 240] on div ".deletable-edge-delete-btn { width: 20px; height: 20px; border: 0px solid #ffff…" at bounding box center [447, 324] width 895 height 527
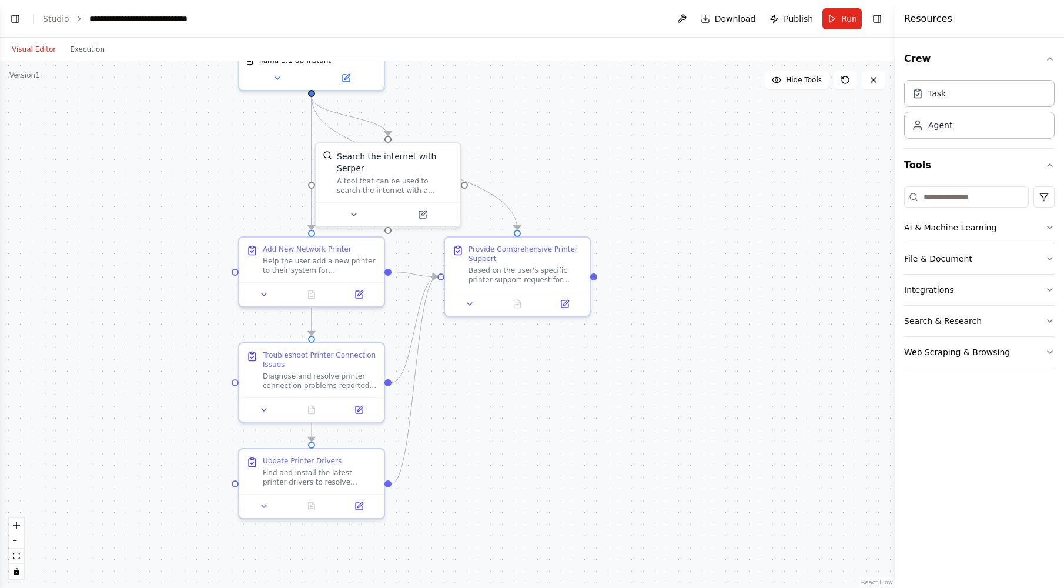
drag, startPoint x: 672, startPoint y: 302, endPoint x: 709, endPoint y: 257, distance: 57.6
click at [709, 257] on div ".deletable-edge-delete-btn { width: 20px; height: 20px; border: 0px solid #ffff…" at bounding box center [447, 324] width 895 height 527
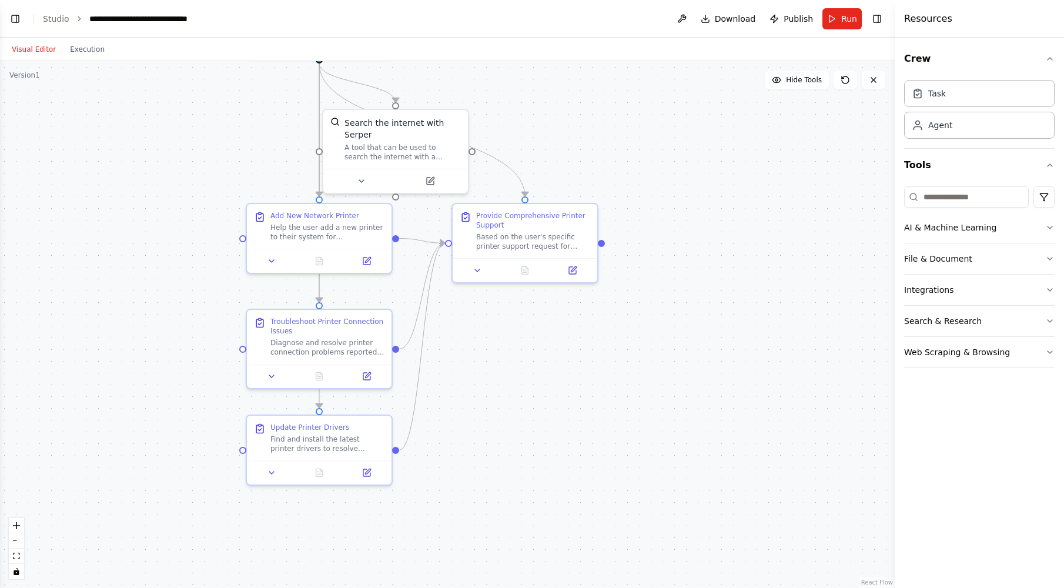
drag, startPoint x: 700, startPoint y: 317, endPoint x: 699, endPoint y: 253, distance: 63.5
click at [699, 253] on div ".deletable-edge-delete-btn { width: 20px; height: 20px; border: 0px solid #ffff…" at bounding box center [447, 324] width 895 height 527
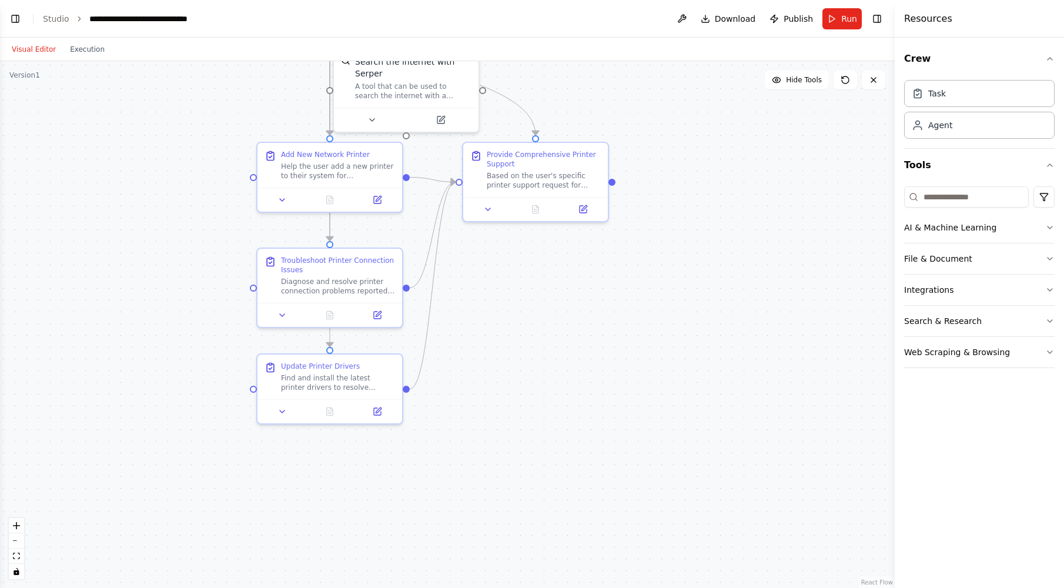
drag, startPoint x: 697, startPoint y: 296, endPoint x: 712, endPoint y: 280, distance: 22.4
click at [711, 276] on div ".deletable-edge-delete-btn { width: 20px; height: 20px; border: 0px solid #ffff…" at bounding box center [447, 324] width 895 height 527
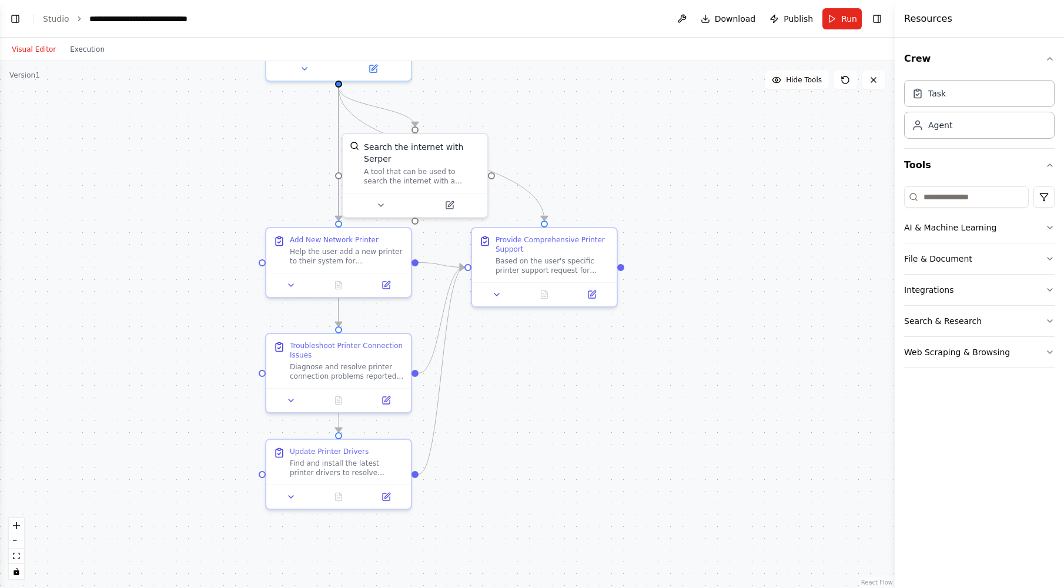
drag, startPoint x: 717, startPoint y: 357, endPoint x: 719, endPoint y: 365, distance: 8.0
click at [719, 365] on div ".deletable-edge-delete-btn { width: 20px; height: 20px; border: 0px solid #ffff…" at bounding box center [447, 324] width 895 height 527
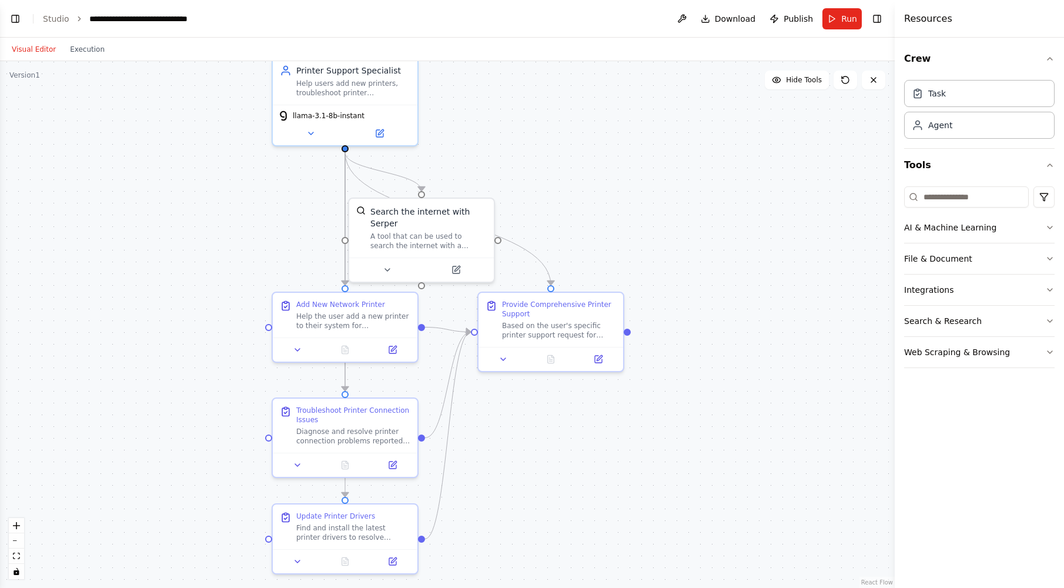
click at [706, 411] on div ".deletable-edge-delete-btn { width: 20px; height: 20px; border: 0px solid #ffff…" at bounding box center [447, 324] width 895 height 527
click at [73, 54] on button "Execution" at bounding box center [87, 49] width 49 height 14
click at [15, 51] on button "Visual Editor" at bounding box center [34, 49] width 58 height 14
click at [809, 89] on button "Hide Tools" at bounding box center [797, 80] width 64 height 19
click at [809, 84] on span "Show Tools" at bounding box center [802, 79] width 39 height 9
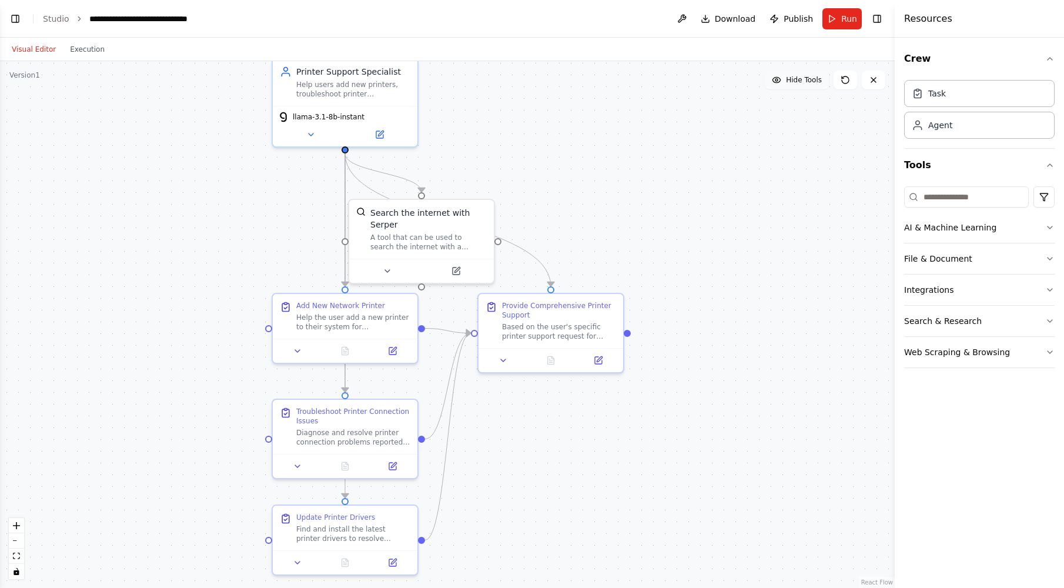
click at [809, 84] on span "Hide Tools" at bounding box center [804, 79] width 36 height 9
click at [809, 84] on span "Show Tools" at bounding box center [802, 79] width 39 height 9
click at [406, 256] on div at bounding box center [421, 268] width 145 height 24
click at [424, 239] on div "Search the internet with Serper A tool that can be used to search the internet …" at bounding box center [421, 226] width 145 height 59
click at [386, 262] on button at bounding box center [387, 269] width 66 height 14
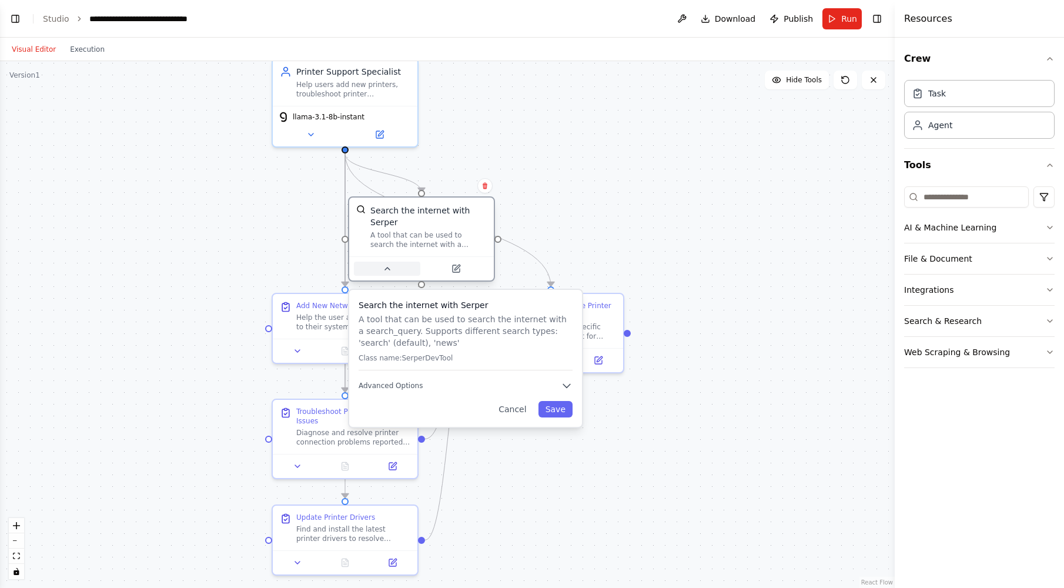
click at [386, 262] on button at bounding box center [387, 269] width 66 height 14
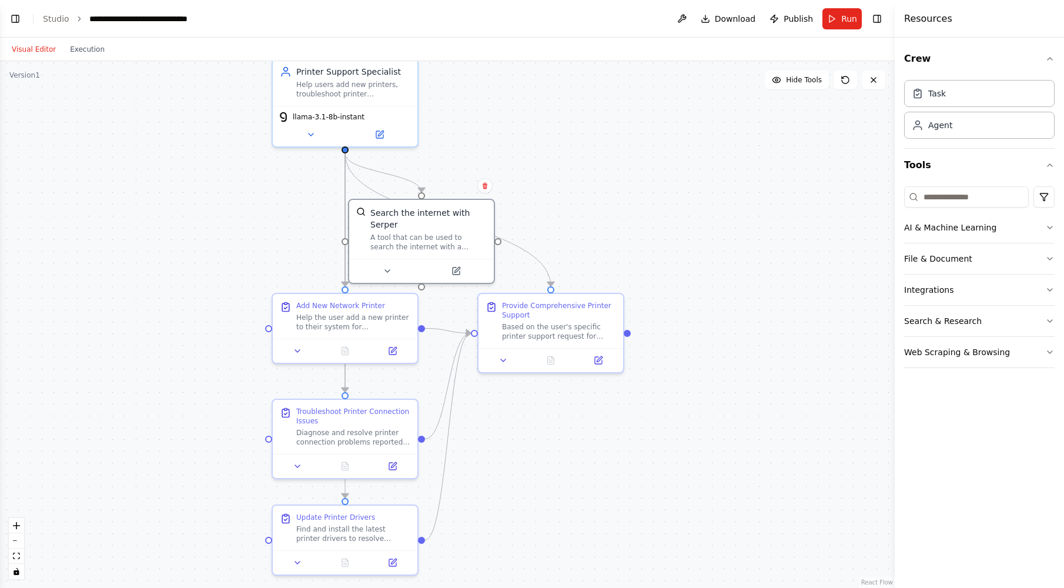
click at [794, 92] on div ".deletable-edge-delete-btn { width: 20px; height: 20px; border: 0px solid #ffff…" at bounding box center [447, 324] width 895 height 527
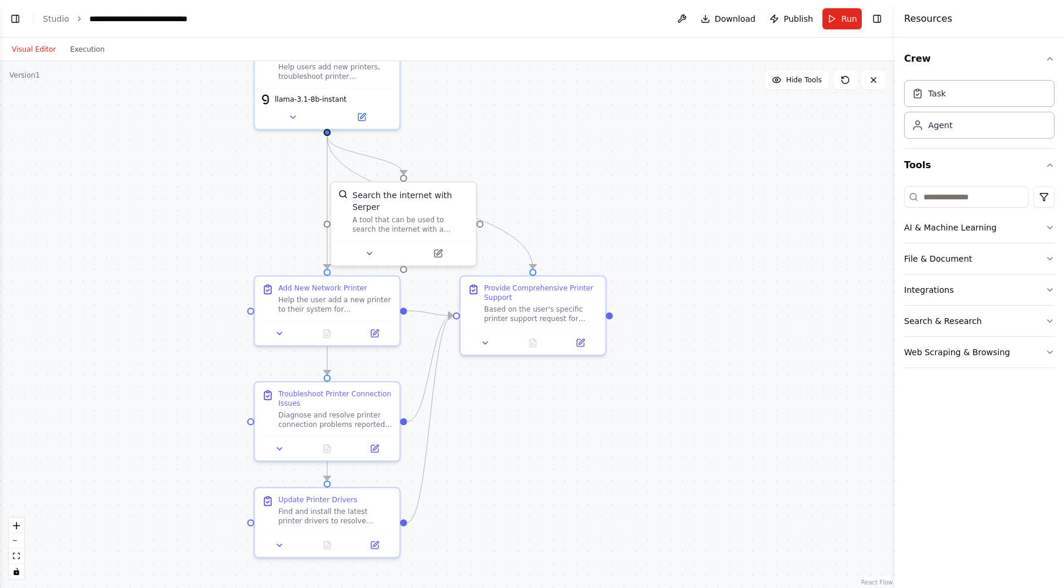
drag, startPoint x: 747, startPoint y: 441, endPoint x: 744, endPoint y: 405, distance: 36.0
click at [744, 405] on div ".deletable-edge-delete-btn { width: 20px; height: 20px; border: 0px solid #ffff…" at bounding box center [447, 324] width 895 height 527
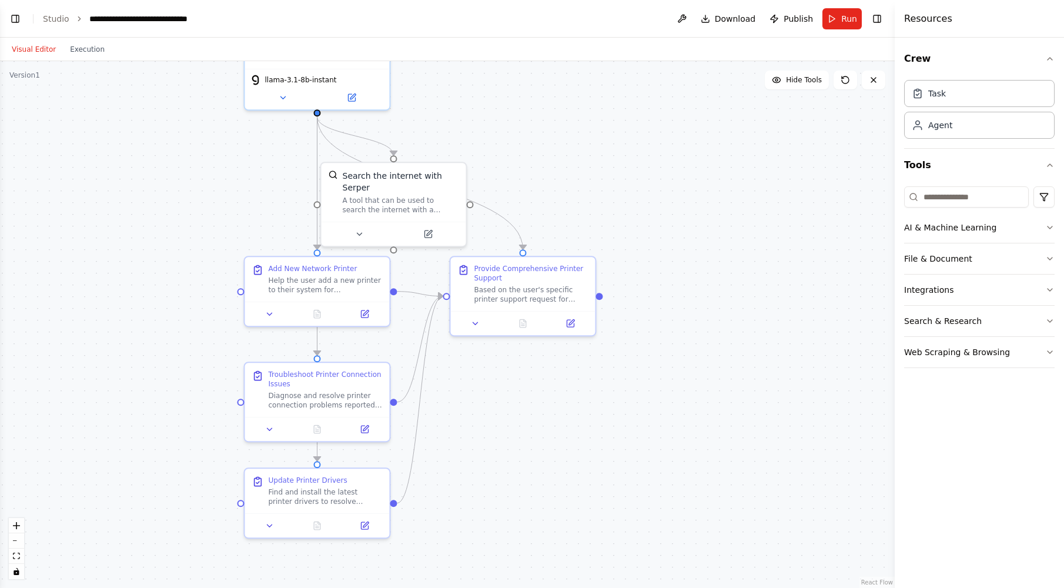
drag, startPoint x: 734, startPoint y: 387, endPoint x: 724, endPoint y: 368, distance: 21.8
click at [724, 368] on div ".deletable-edge-delete-btn { width: 20px; height: 20px; border: 0px solid #ffff…" at bounding box center [447, 324] width 895 height 527
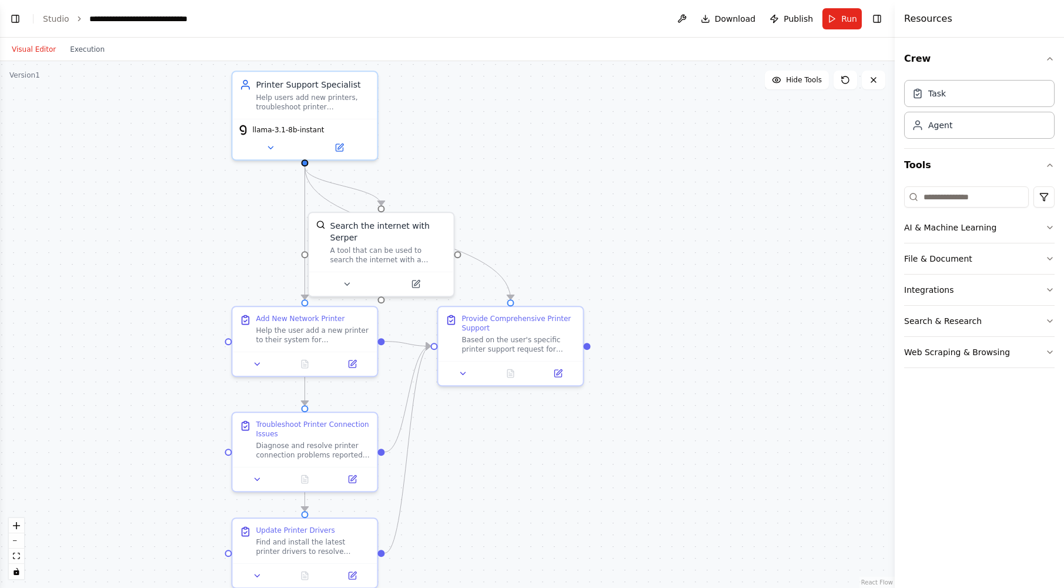
drag, startPoint x: 724, startPoint y: 368, endPoint x: 712, endPoint y: 419, distance: 52.6
click at [712, 419] on div ".deletable-edge-delete-btn { width: 20px; height: 20px; border: 0px solid #ffff…" at bounding box center [447, 324] width 895 height 527
